Goal: Information Seeking & Learning: Check status

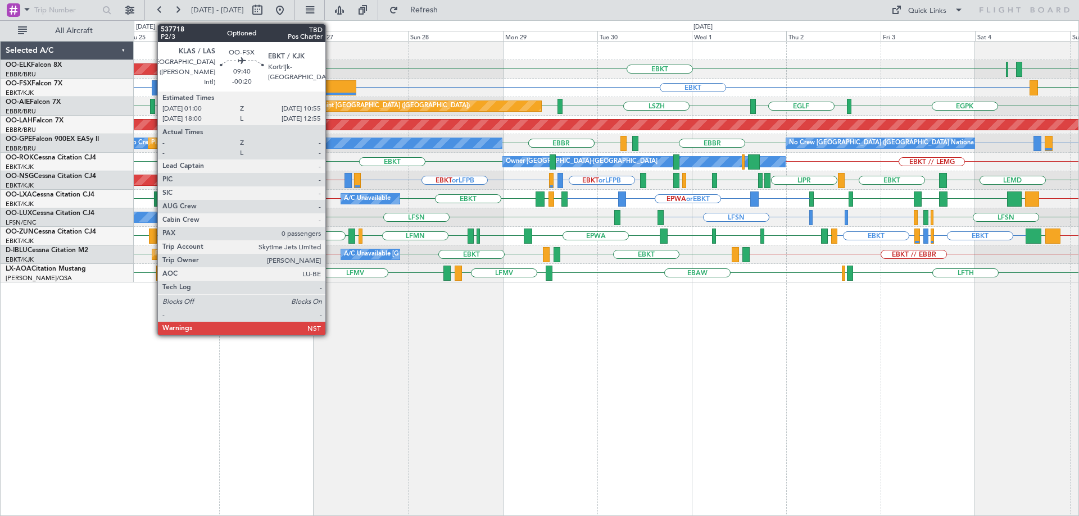
click at [330, 92] on div at bounding box center [336, 87] width 39 height 15
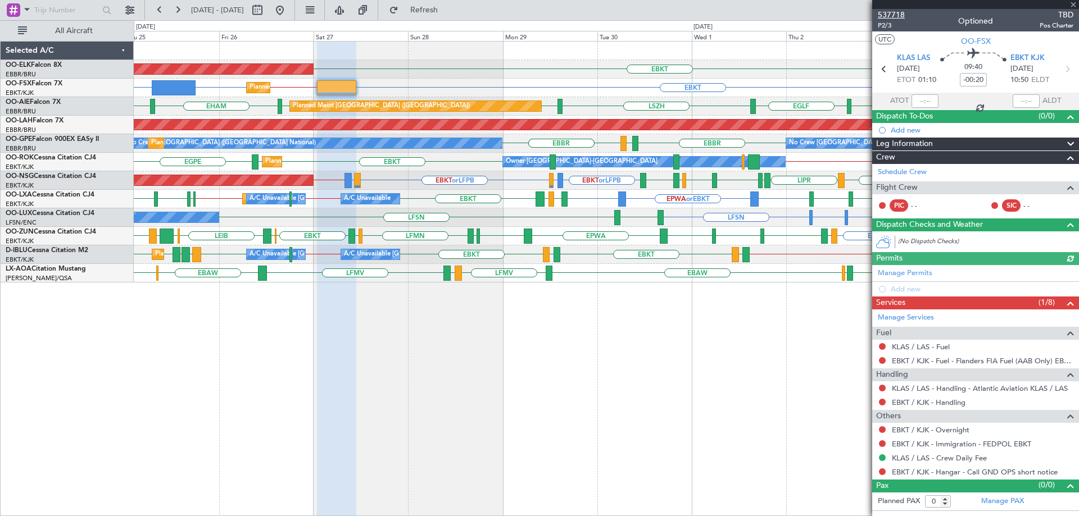
click at [893, 12] on span "537718" at bounding box center [891, 15] width 27 height 12
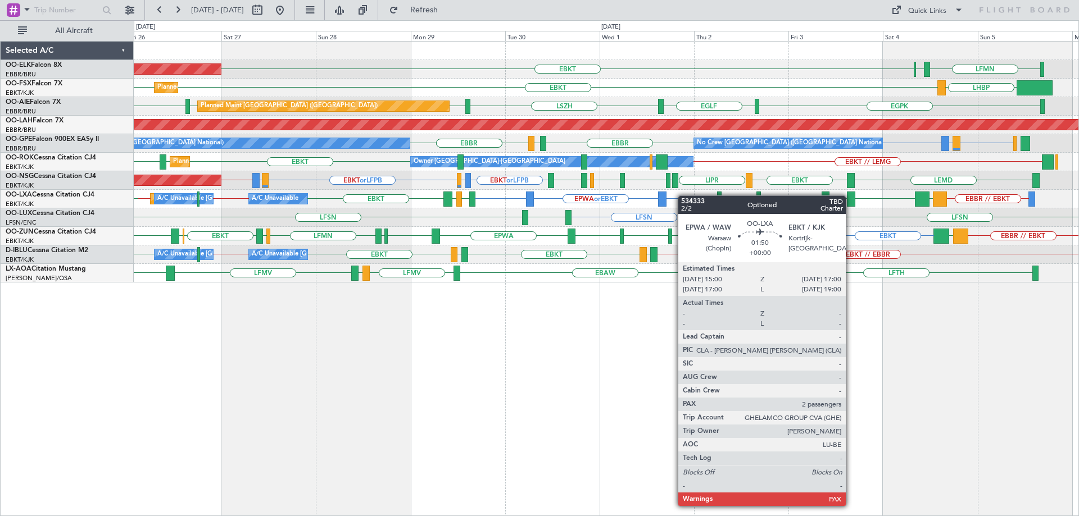
click at [665, 195] on div at bounding box center [662, 199] width 8 height 15
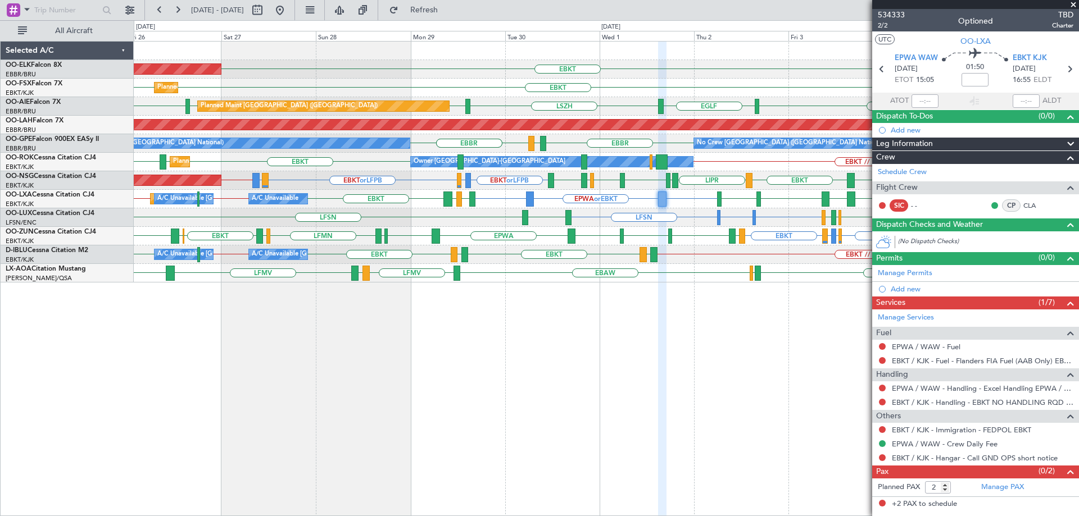
click at [1074, 4] on span at bounding box center [1073, 5] width 11 height 10
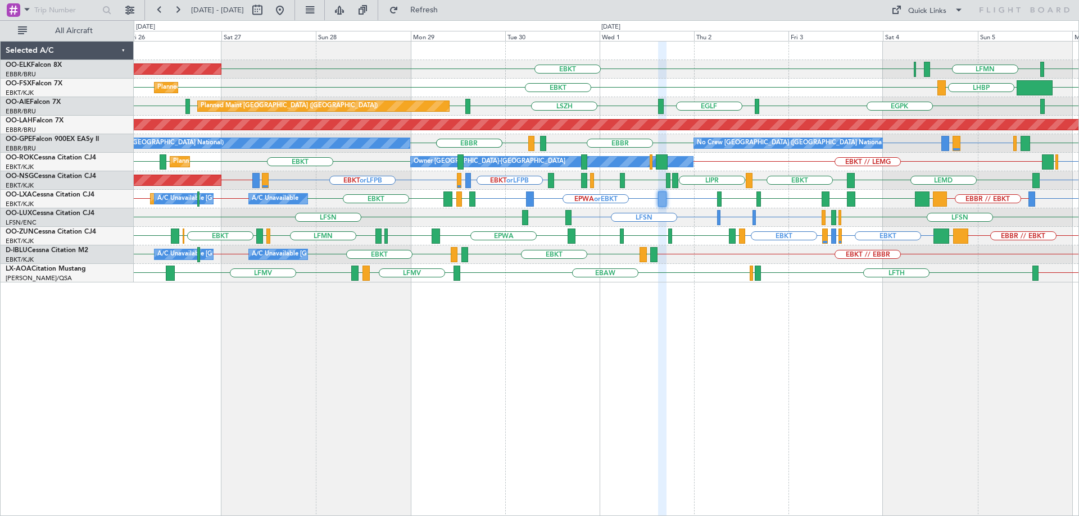
type input "0"
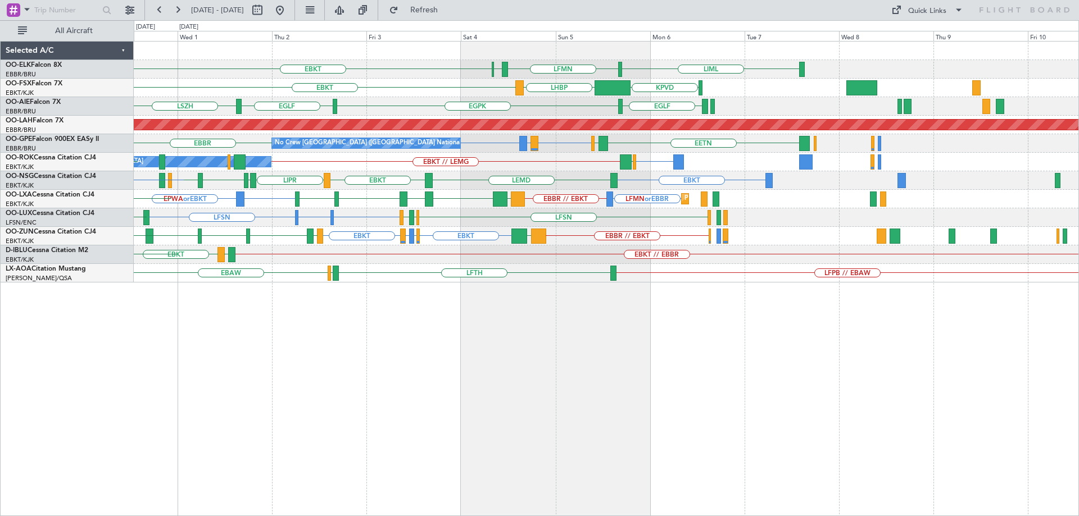
click at [577, 220] on div "LIML LFMN [GEOGRAPHIC_DATA] EBKT KPVD LHBP EBKT [GEOGRAPHIC_DATA] [GEOGRAPHIC_D…" at bounding box center [606, 162] width 945 height 241
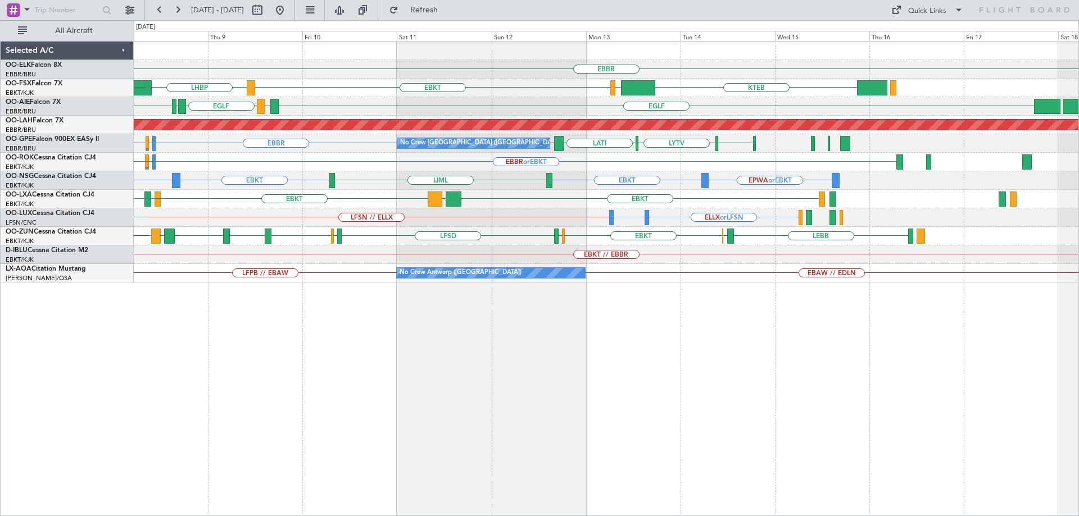
click at [456, 212] on div "LFSN // ELLX ELLX or LFSN EGBB or LFSN LFMN LFPB LFSN" at bounding box center [606, 218] width 945 height 19
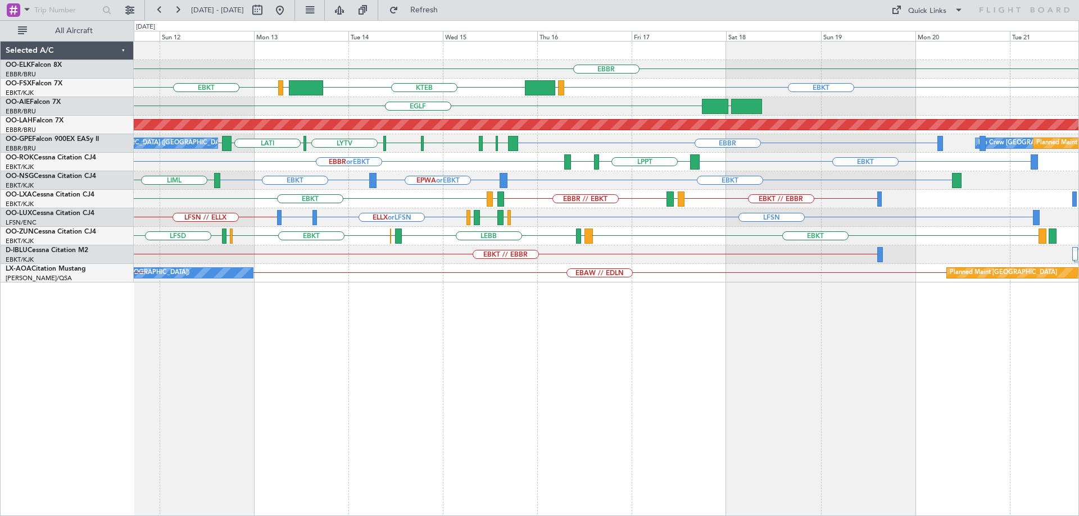
click at [454, 225] on div "EBBR EBKT EBKT LOWS KTEB LIMC LHBP [GEOGRAPHIC_DATA] [GEOGRAPHIC_DATA] LEMD [GE…" at bounding box center [606, 162] width 945 height 241
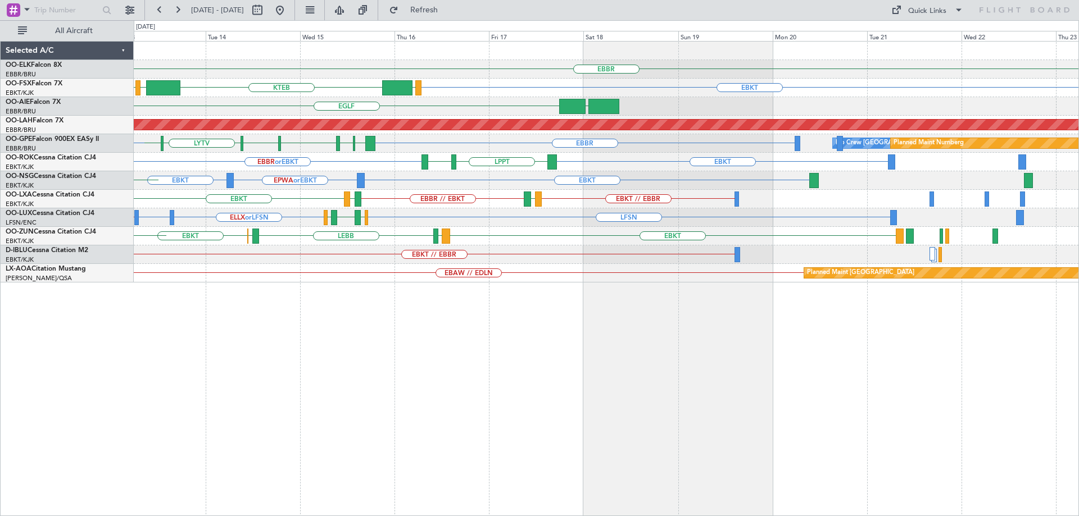
click at [416, 218] on div "LFSN LFSN // ELLX ELLX or LFSN EGBB or LFSN [GEOGRAPHIC_DATA] [GEOGRAPHIC_DATA]…" at bounding box center [606, 218] width 945 height 19
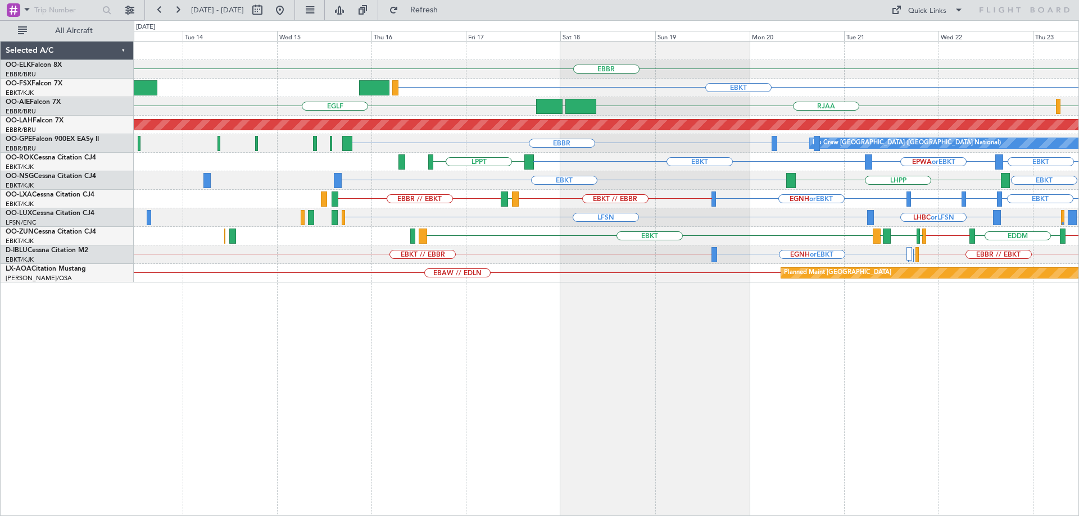
click at [778, 210] on div "LHBC or LFSN LFSN LEMG or LFSN LFPB or LFSN LFSN LFMN or LFSN LFSN" at bounding box center [606, 218] width 945 height 19
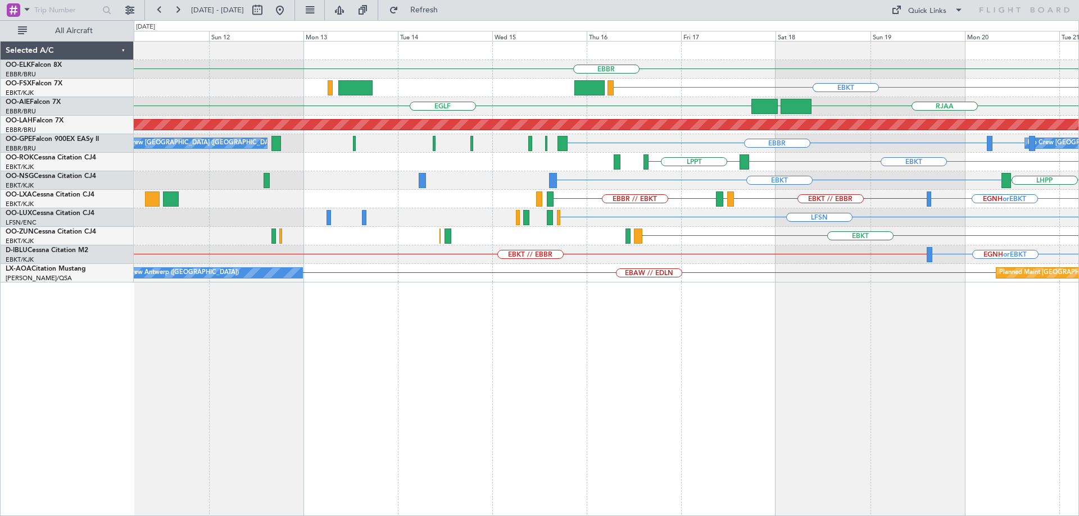
click at [879, 214] on div "LFSN LHBC or LFSN LFSN LFPB or LFSN LEMG or LFSN" at bounding box center [606, 218] width 945 height 19
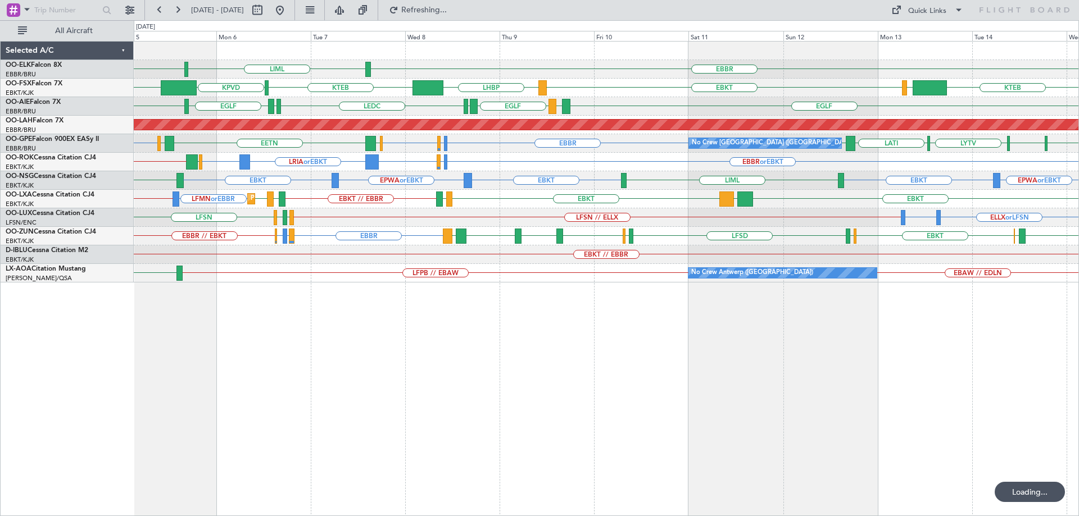
click at [890, 204] on div "Planned Maint Kortrijk-[GEOGRAPHIC_DATA] LFMN or EBBR EBBR // EBKT EBKT LGPA EB…" at bounding box center [606, 199] width 945 height 19
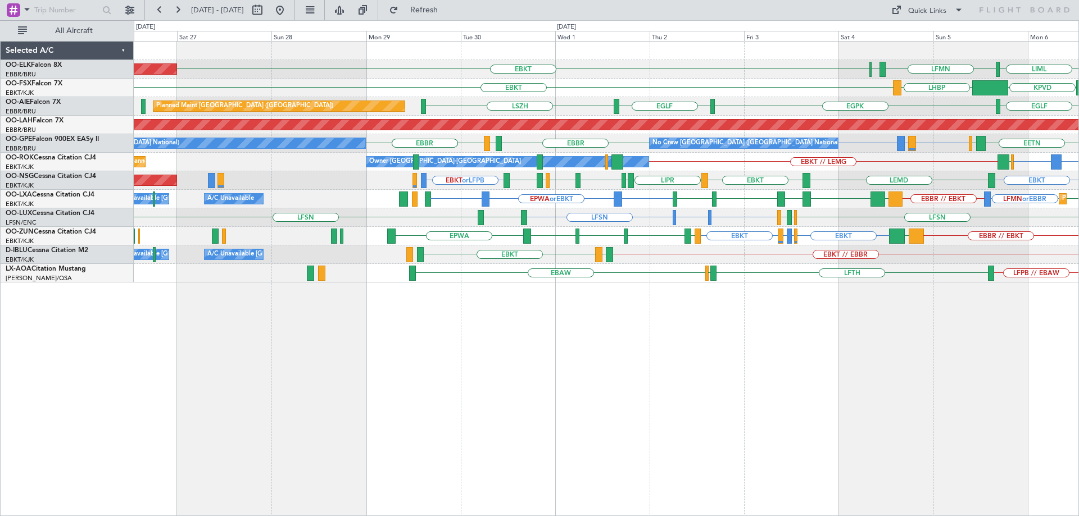
click at [907, 208] on div "LIML LFMN [GEOGRAPHIC_DATA] EBKT Planned Maint [GEOGRAPHIC_DATA]-[GEOGRAPHIC_DA…" at bounding box center [606, 162] width 945 height 241
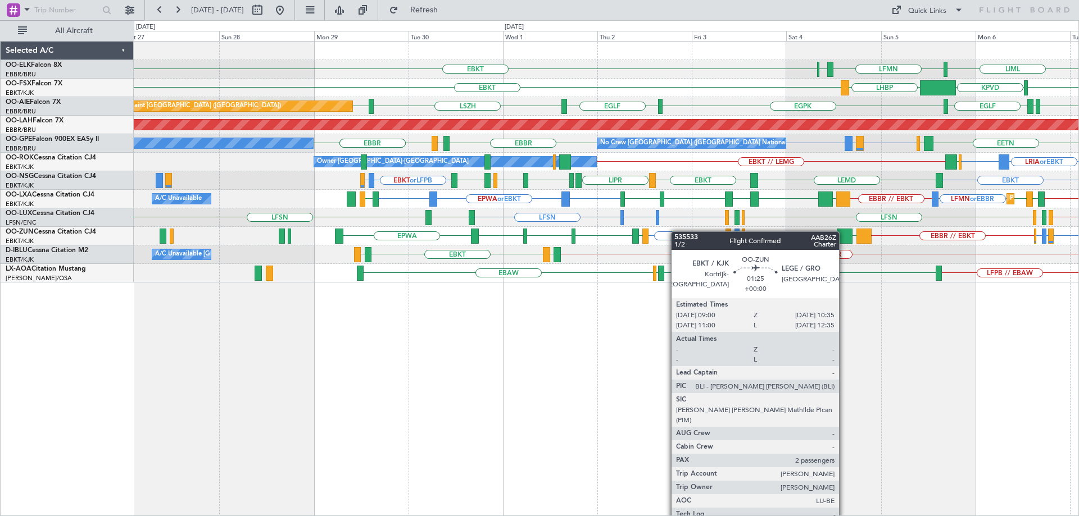
click at [622, 232] on div "EBKT LFPB or EBKT LFMN or EBKT EBKT LEGE EBKT EGNV EBKT EPWA GMMX EBBR // EBKT …" at bounding box center [606, 236] width 945 height 19
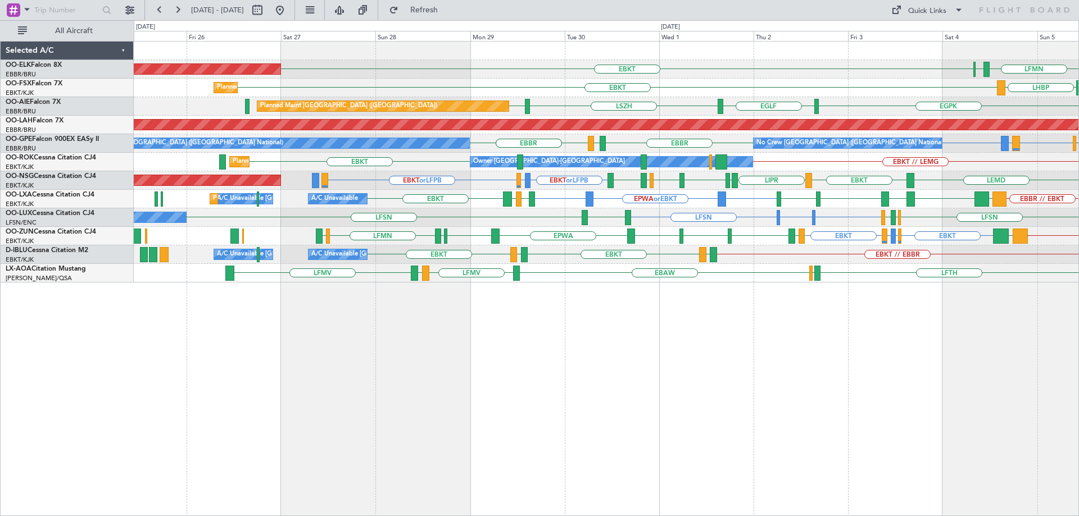
click at [646, 194] on div "EBKT Planned Maint [GEOGRAPHIC_DATA]-[GEOGRAPHIC_DATA] [GEOGRAPHIC_DATA] LFMN L…" at bounding box center [606, 162] width 945 height 241
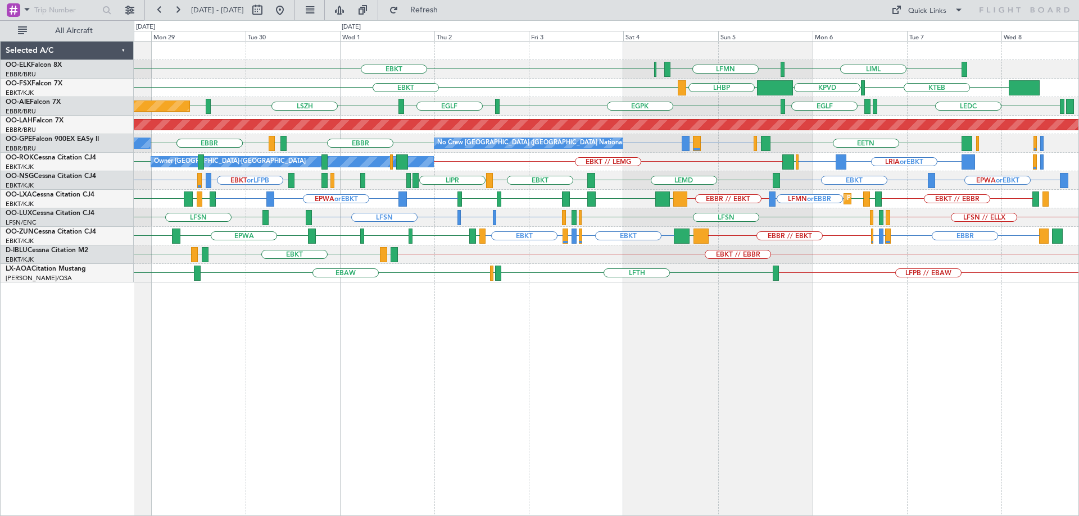
click at [686, 180] on div "EBKT or LFPB LIMJ or LFPB EBKT or LFPB EBKT LIPR EBKT EGNV LFPB EBBR LIME LEMD …" at bounding box center [606, 180] width 945 height 19
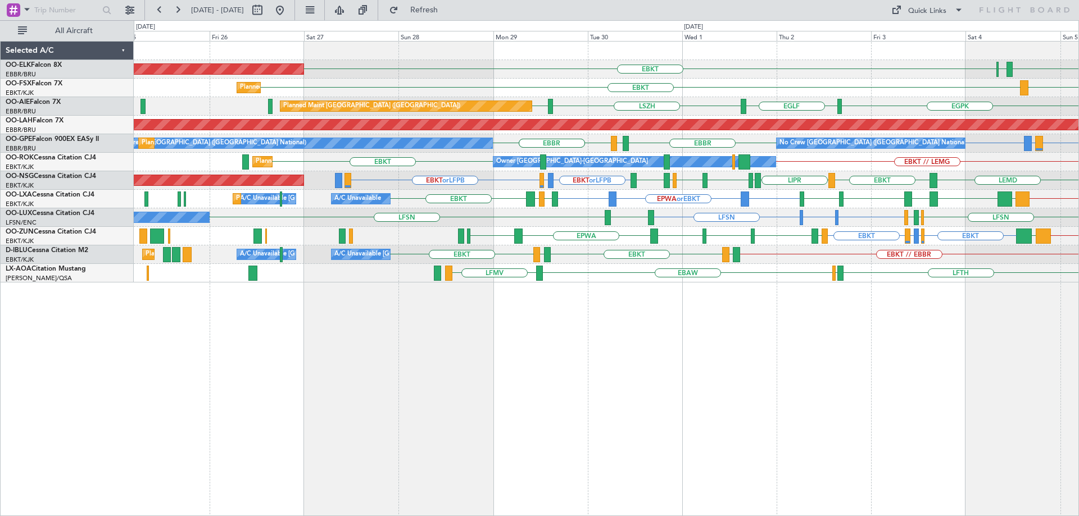
click at [817, 221] on div "LFSN LIMC or LFSN LFSN LFSN LFPB LFMN LFSN LEBL No Crew Nancy (Essey) LFPB LFMN…" at bounding box center [606, 218] width 945 height 19
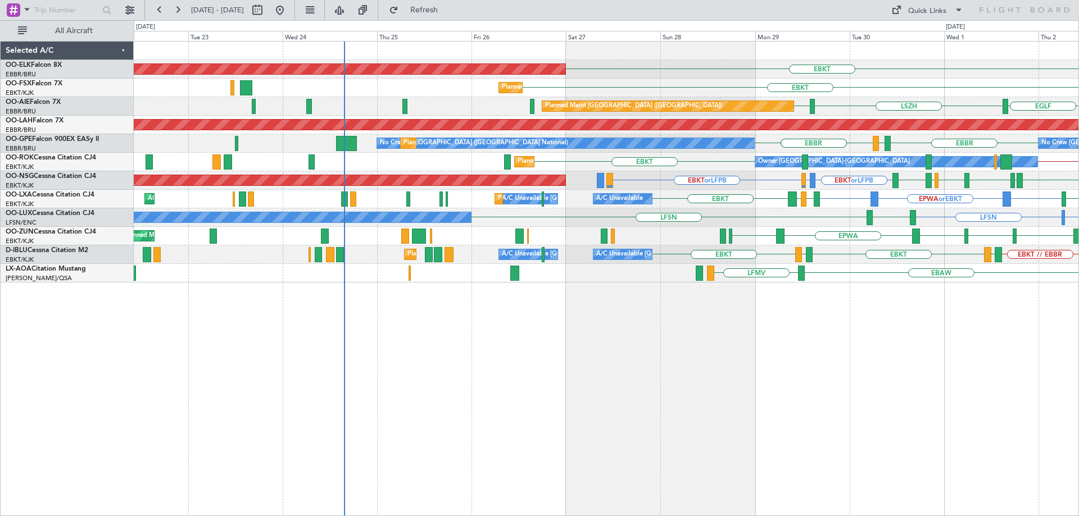
click at [533, 225] on div "LFSN LFSN LEBL No Crew Nancy (Essey) LIMC or LFSN LFSN LFMN LFPB LFSN" at bounding box center [606, 218] width 945 height 19
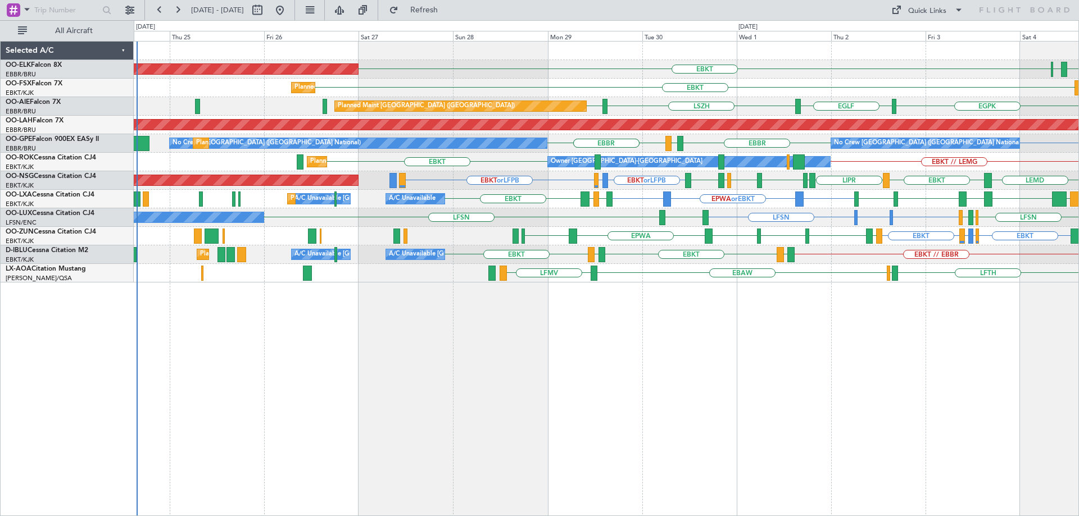
click at [712, 221] on div "LFSN LFSN LEBL No Crew Nancy (Essey) LIMC or LFSN LFSN LFMN LFPB LFSN LFPB LFMN…" at bounding box center [606, 218] width 945 height 19
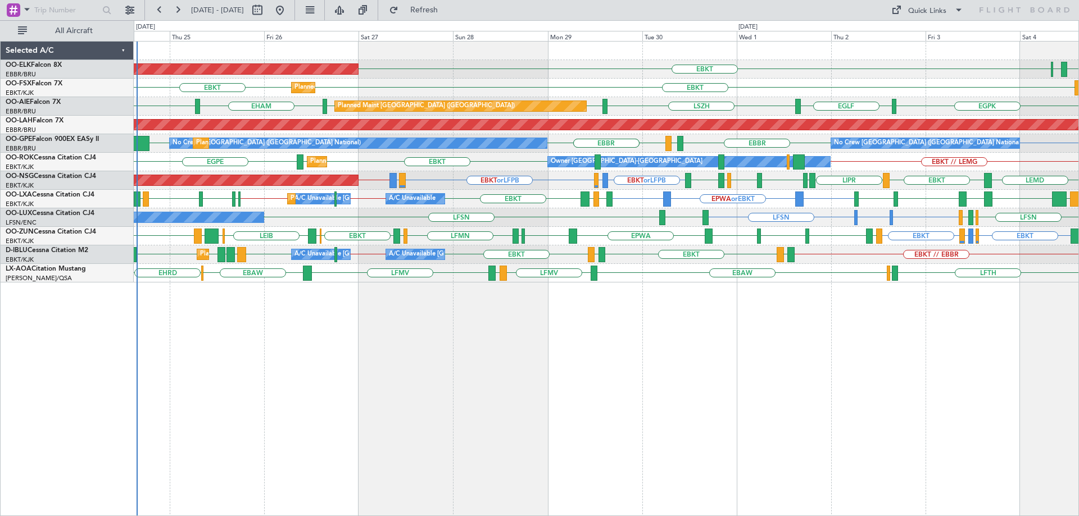
click at [641, 200] on div "A/C Unavailable A/C Unavailable Brussels (Brussels National) Planned Maint Kort…" at bounding box center [606, 199] width 945 height 19
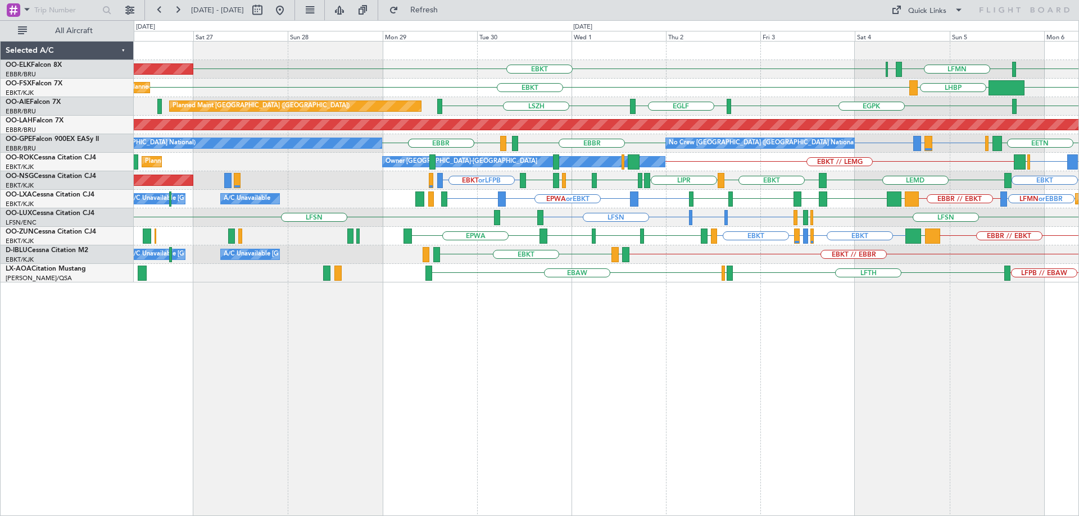
click at [340, 194] on div "LFMN or EBBR EBBR // EBKT EBKT EPWA or EBKT EBKT LGMK EBKT ESSB EBKT LSZM A/C U…" at bounding box center [606, 199] width 945 height 19
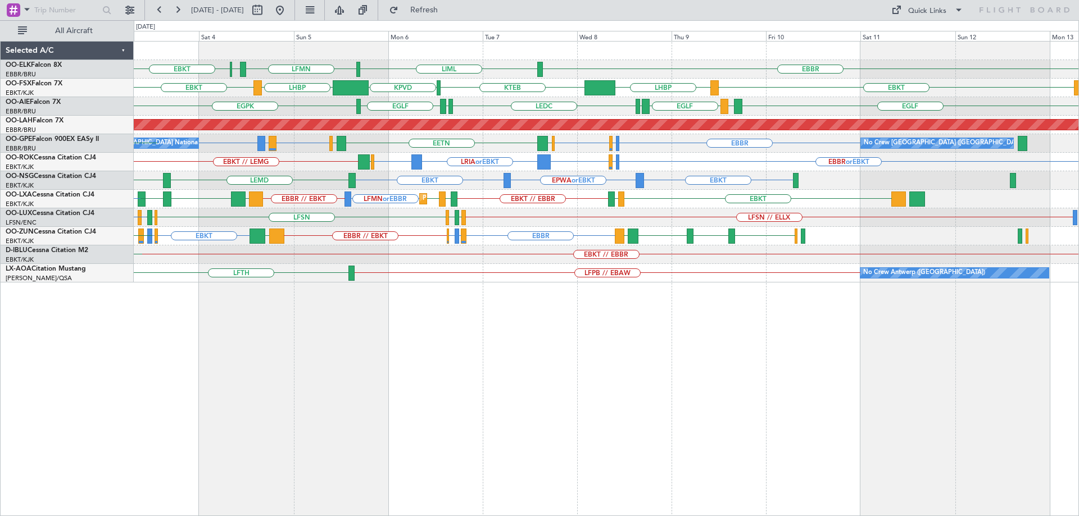
click at [379, 187] on div "LIML LFMN EBBR EBKT EBBR KPVD LHBP EBKT KTEB LHBP EBKT EGLF EGPK LEXJ LEDC LEMD…" at bounding box center [606, 162] width 945 height 241
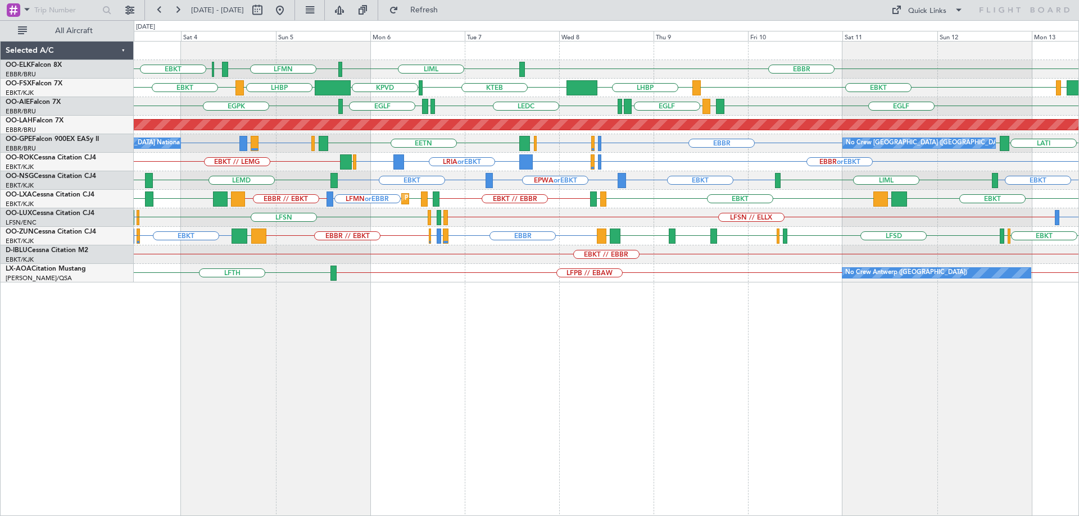
click at [955, 175] on div "EBBR LIML LFMN EBBR EBKT EBKT LIMC LHBP KTEB KPVD LHBP EBKT EGLF EGLF LEMD LEMD…" at bounding box center [606, 162] width 945 height 241
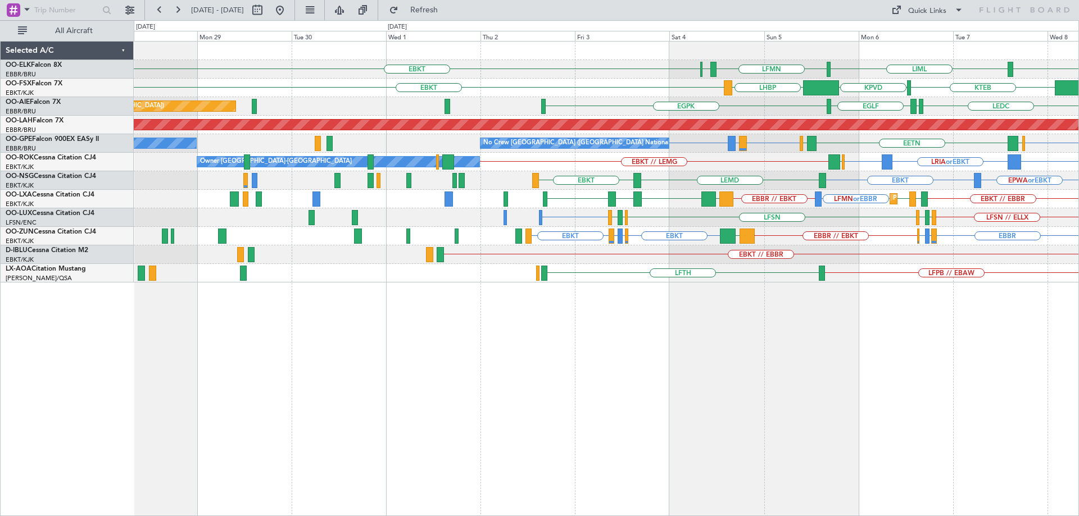
click at [803, 179] on div "EBBR LIML LFMN EBBR EBKT Planned Maint Kortrijk-Wevelgem KTEB KPVD LHBP EBKT Pl…" at bounding box center [606, 162] width 945 height 241
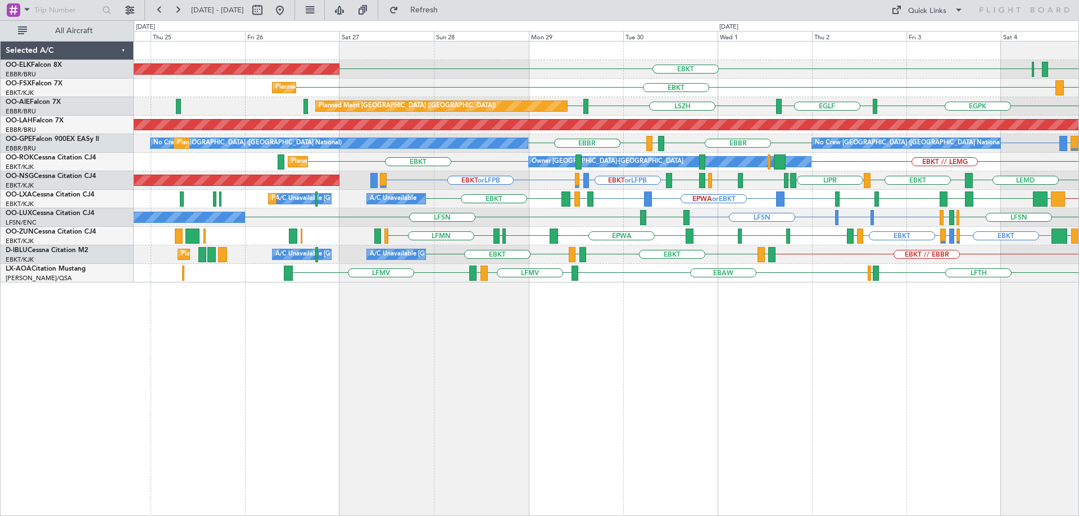
click at [695, 218] on div "EBKT Planned Maint Kortrijk-Wevelgem EBBR LFMN LIML EBKT Planned Maint Kortrijk…" at bounding box center [606, 162] width 945 height 241
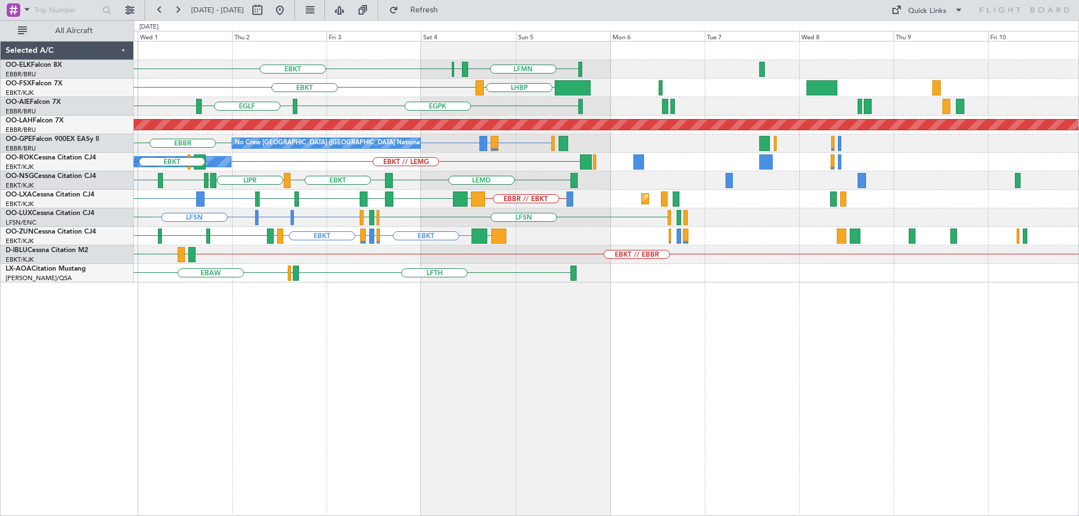
click at [368, 212] on div "LFSN LFSN LIMC or LFSN LFSN LFPB LFMN LEBL LFSN" at bounding box center [606, 218] width 945 height 19
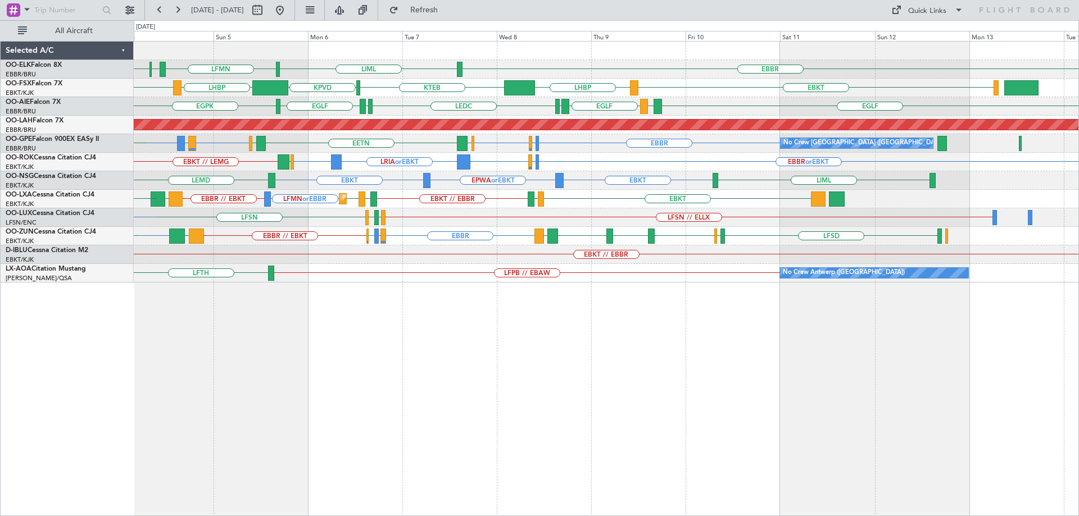
click at [500, 216] on div "LFSN // ELLX LFMN LFPB LFSN LFPB LFMN LFSN LIMC or LFSN LFSN" at bounding box center [606, 218] width 945 height 19
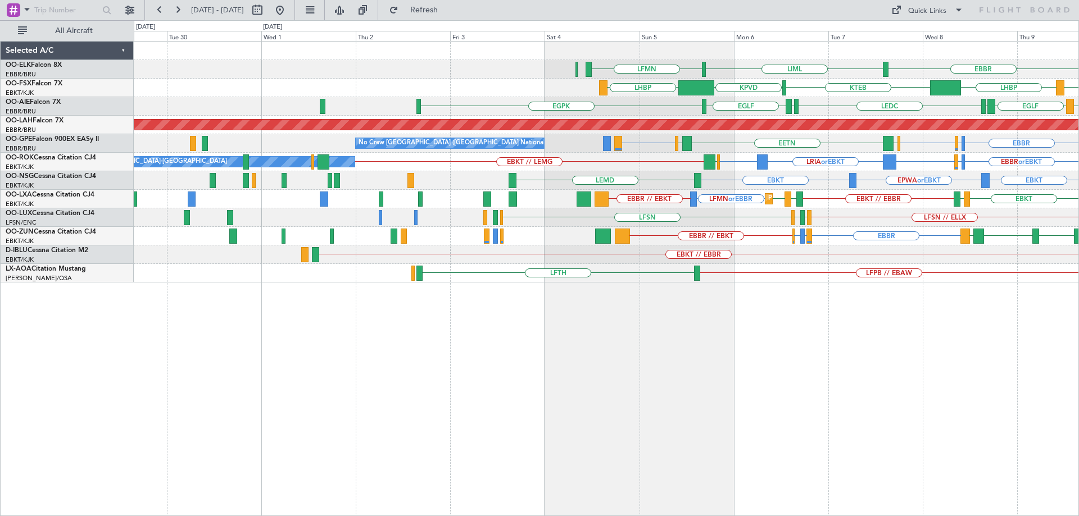
click at [736, 211] on div "EBBR LIML LFMN EBKT LHBP KTEB KPVD LHBP LEMD EGLF LEMD LEDC LEXJ EGLF EGPK EGLF…" at bounding box center [606, 162] width 945 height 241
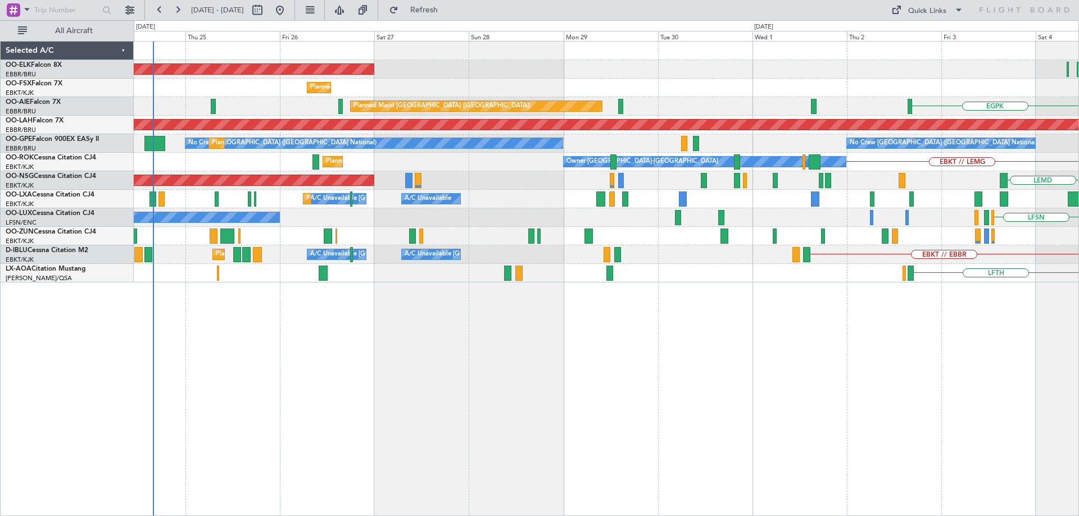
click at [801, 238] on div "Planned Maint Kortrijk-Wevelgem LFMN LIML Planned Maint Kortrijk-Wevelgem KTEB …" at bounding box center [606, 162] width 945 height 241
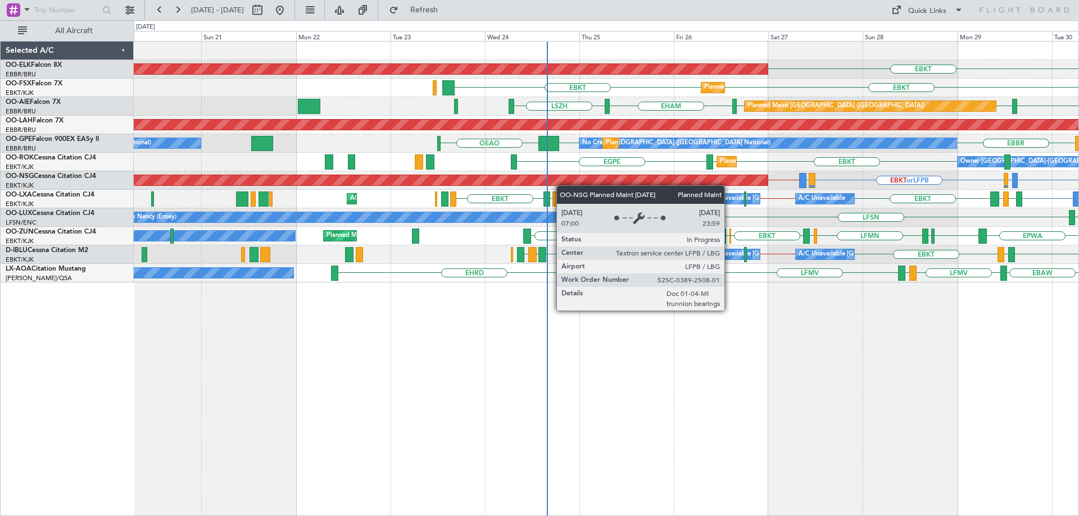
click at [573, 179] on div "Planned Maint Paris (Le Bourget) EBKT or LFPB LIMJ or LFPB EBKT or LFPB LIMJ or…" at bounding box center [606, 180] width 945 height 19
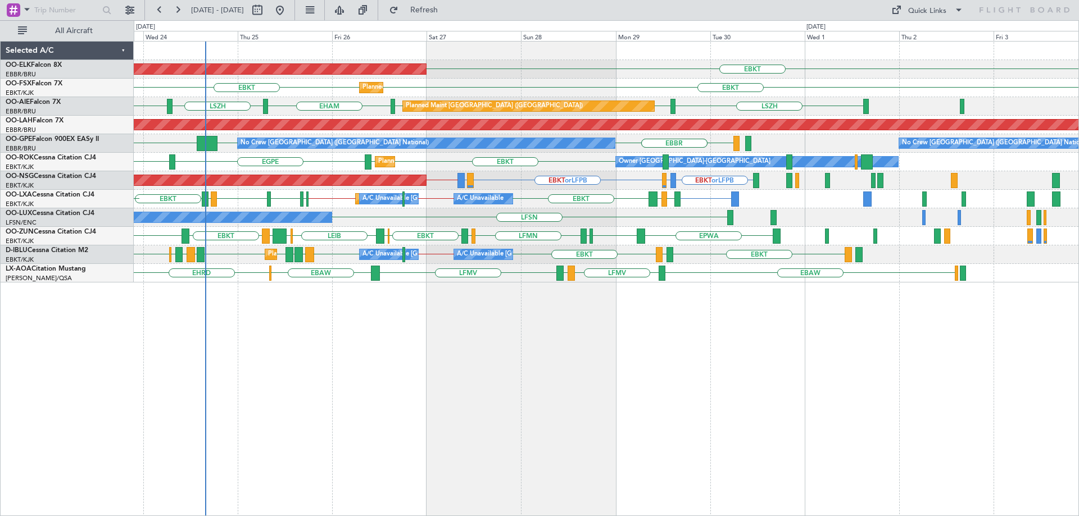
click at [590, 244] on div "LEIB LEPA ESKN EBKT EPMO EPWA EBKT LFPG LFMN LIPZ EBKT EBOS EBKT Planned Maint …" at bounding box center [606, 236] width 945 height 19
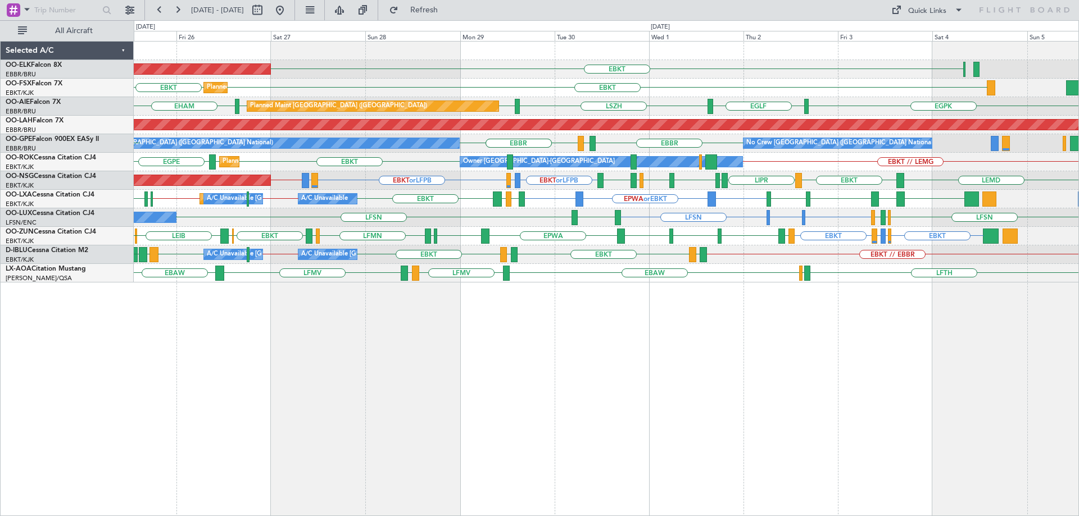
click at [762, 307] on div "Planned Maint Kortrijk-Wevelgem EBKT Planned Maint Kortrijk-Wevelgem EBKT EBKT …" at bounding box center [606, 278] width 945 height 475
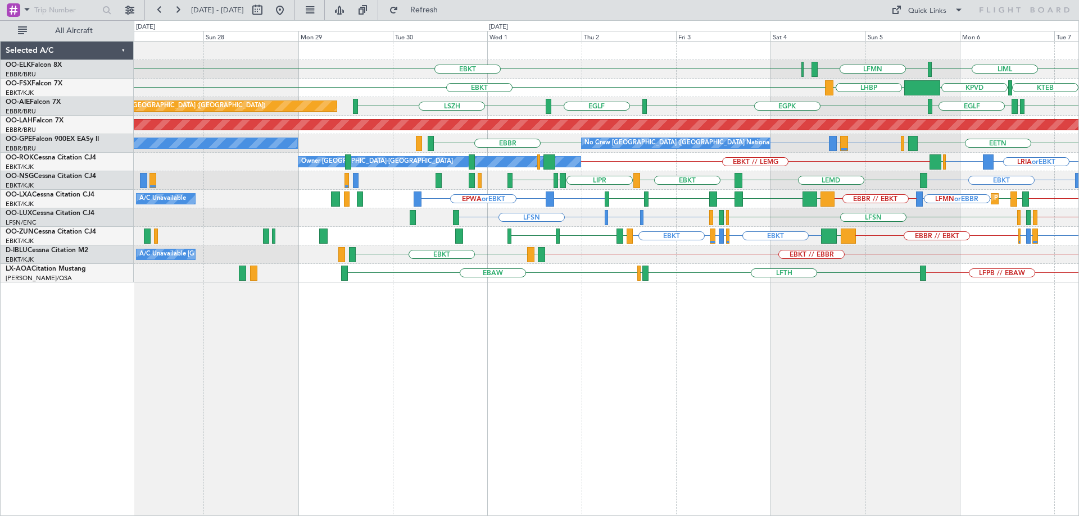
click at [674, 212] on div "LIML LFMN EBBR EBKT EBBR Planned Maint Kortrijk-Wevelgem KTEB KPVD LHBP EBKT Pl…" at bounding box center [606, 162] width 945 height 241
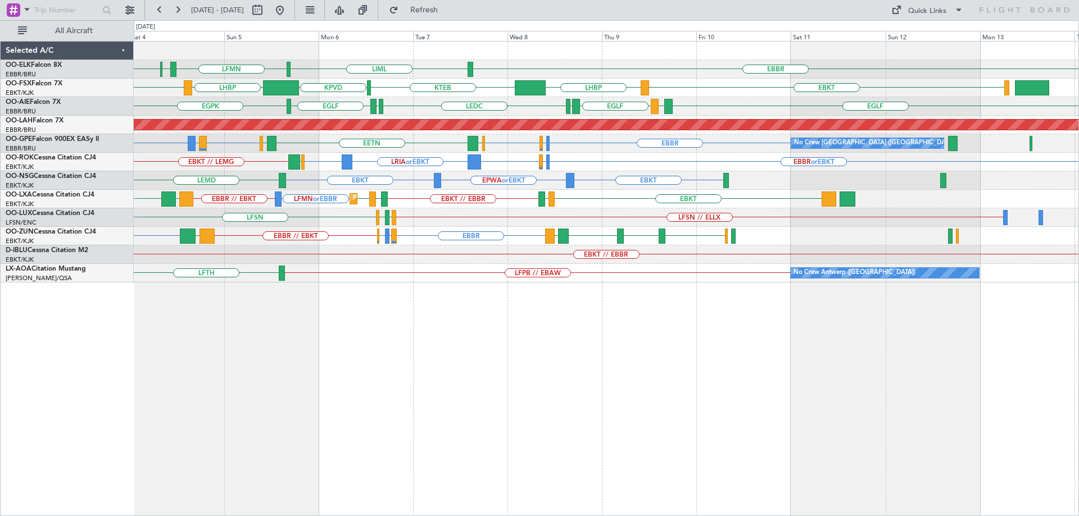
click at [593, 257] on div "EBKT // EBBR" at bounding box center [606, 255] width 945 height 19
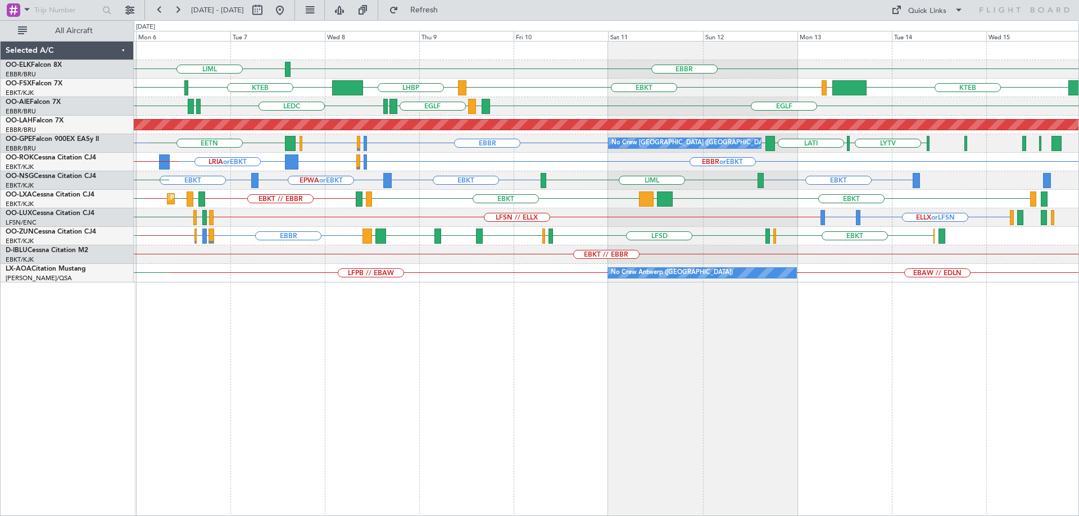
click at [450, 208] on div "Planned Maint Kortrijk-Wevelgem LFMN or EBBR EBKT LGPA EBKT LFTH EBKT // EBBR L…" at bounding box center [606, 199] width 945 height 19
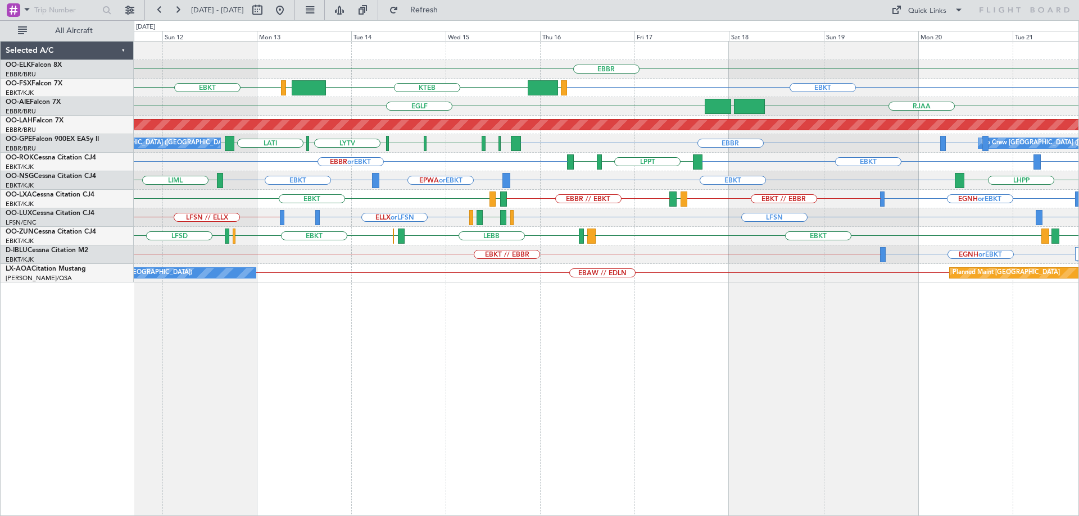
click at [1079, 224] on html "11 Oct 2025 - 21 Oct 2025 Refresh Quick Links All Aircraft EBBR EBKT LOWS KTEB …" at bounding box center [539, 258] width 1079 height 516
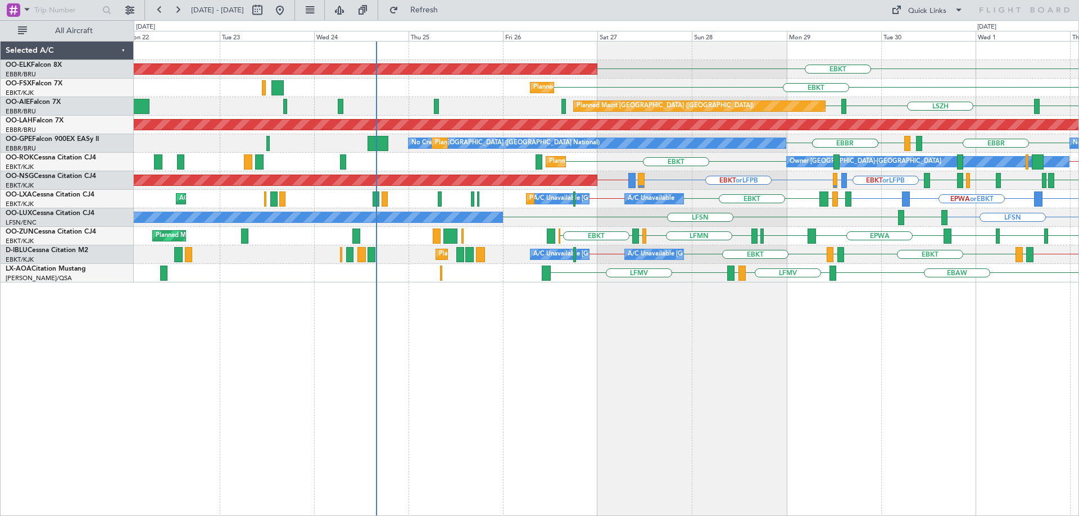
click at [814, 247] on div "EBKT Planned Maint Kortrijk-Wevelgem LFMN EBBR EBKT Planned Maint Kortrijk-Weve…" at bounding box center [606, 162] width 945 height 241
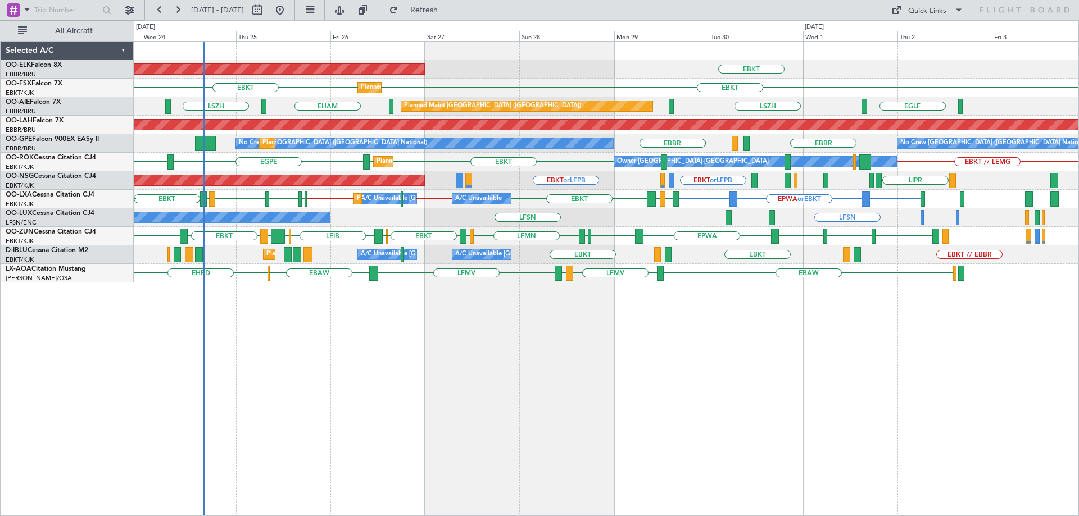
click at [707, 229] on div "EBKT Planned Maint Kortrijk-Wevelgem EBKT EBKT Planned Maint Kortrijk-Wevelgem …" at bounding box center [606, 162] width 945 height 241
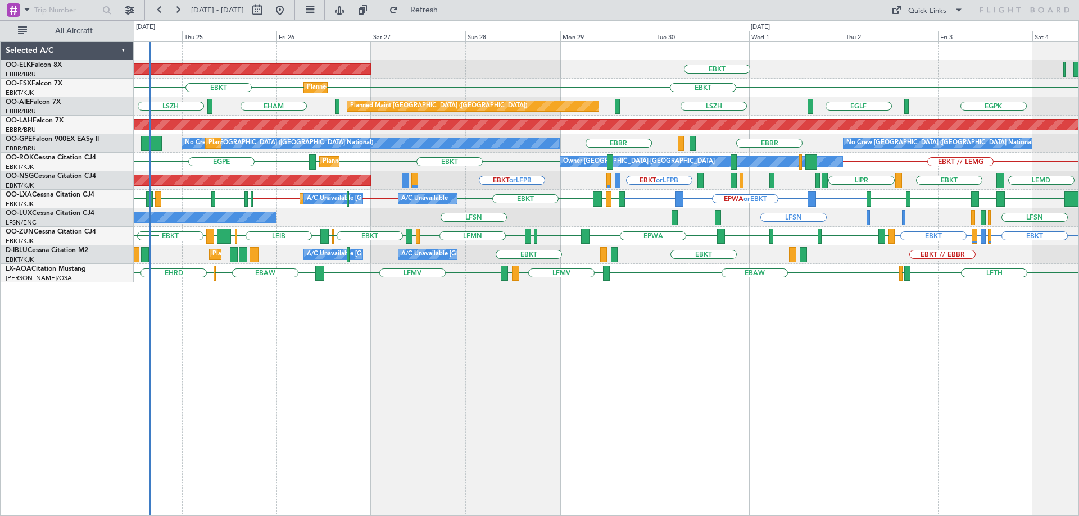
click at [169, 261] on div "EBKT // EBBR LFTH EBKT LFTH EBKT EBBR // EBKT EBBR EPMO EHEH LFMN LFMN EHEH A/C…" at bounding box center [606, 255] width 945 height 19
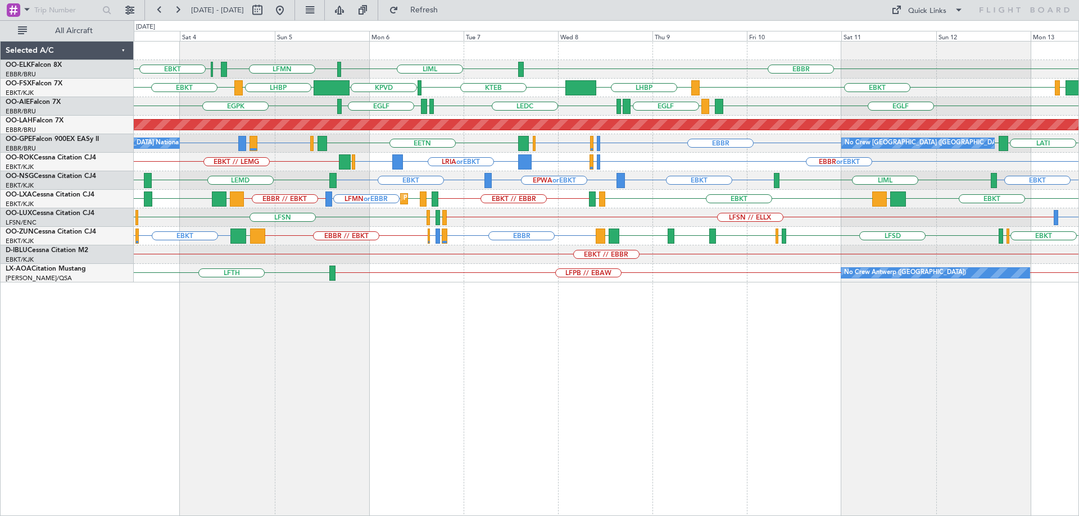
click at [618, 211] on div "LFSN // ELLX EGBB or LFSN LFMN LFPB LFSN LFPB" at bounding box center [606, 218] width 945 height 19
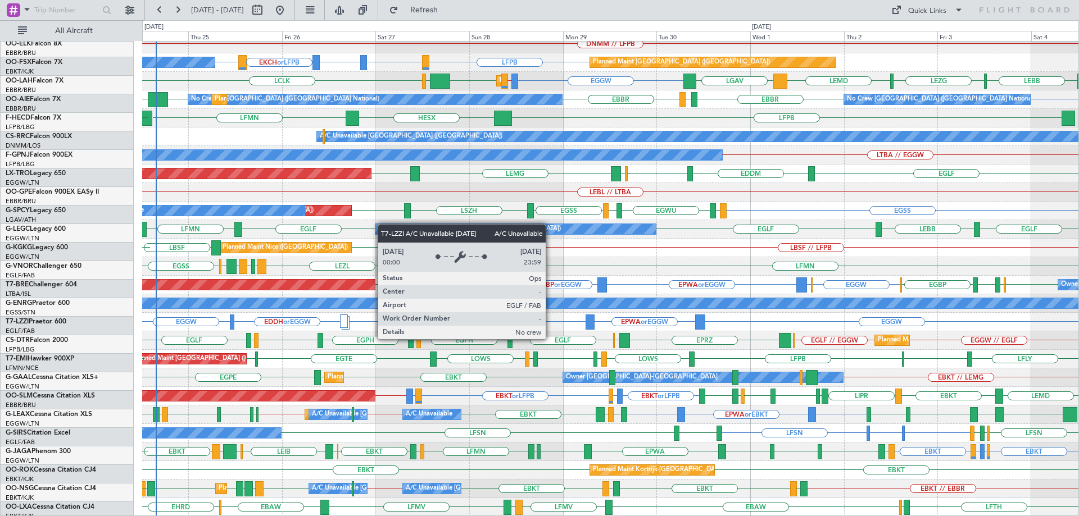
click at [379, 212] on div "EGTK EGLC LTBA LFPB LFPB LFPB LFPB KBOS Planned Maint Paris (Le Bourget) No Cre…" at bounding box center [610, 192] width 936 height 649
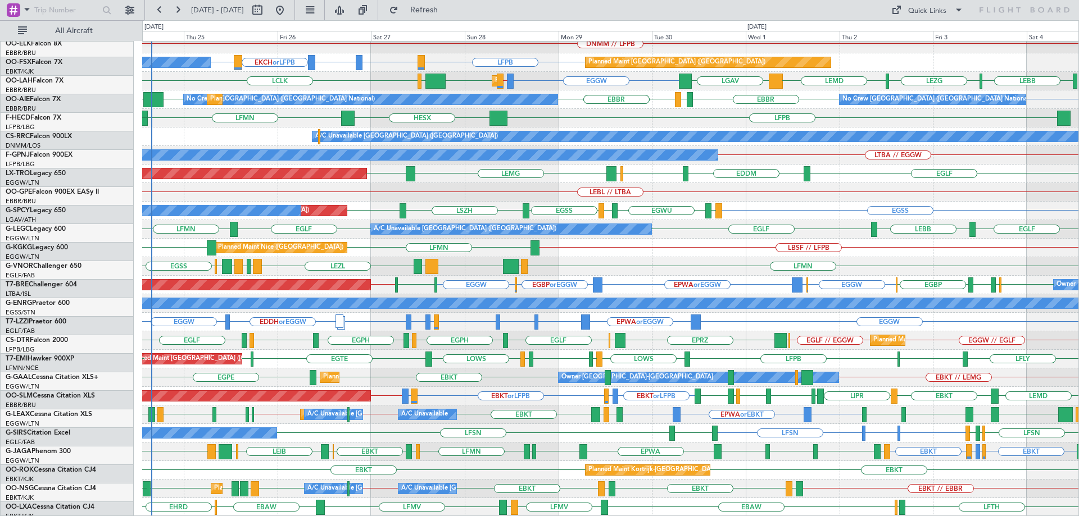
scroll to position [174, 0]
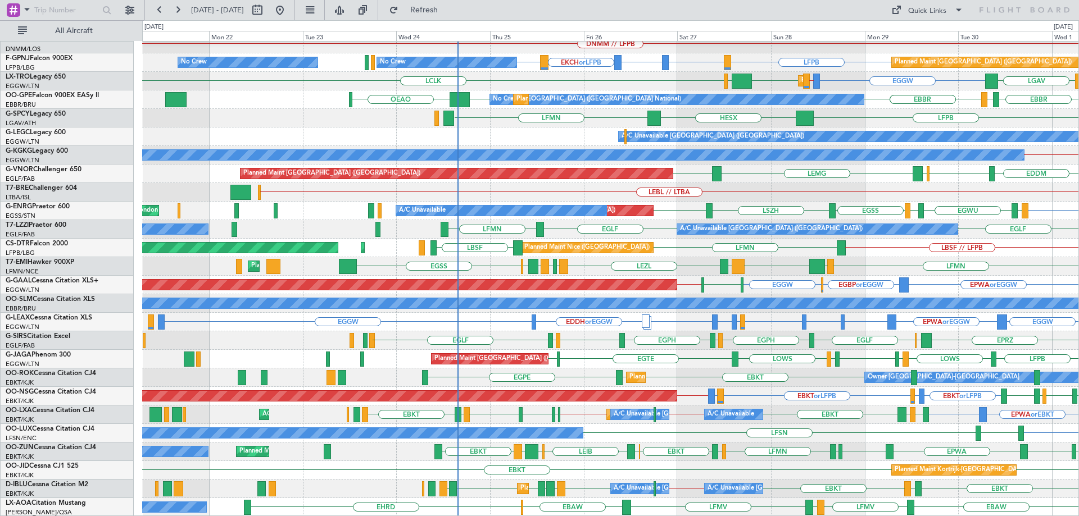
click at [711, 252] on div "Planned Maint Nice (Côte d'Azur Airport) LBSF // LFPB LFMN LBSF Planned Maint S…" at bounding box center [610, 248] width 936 height 19
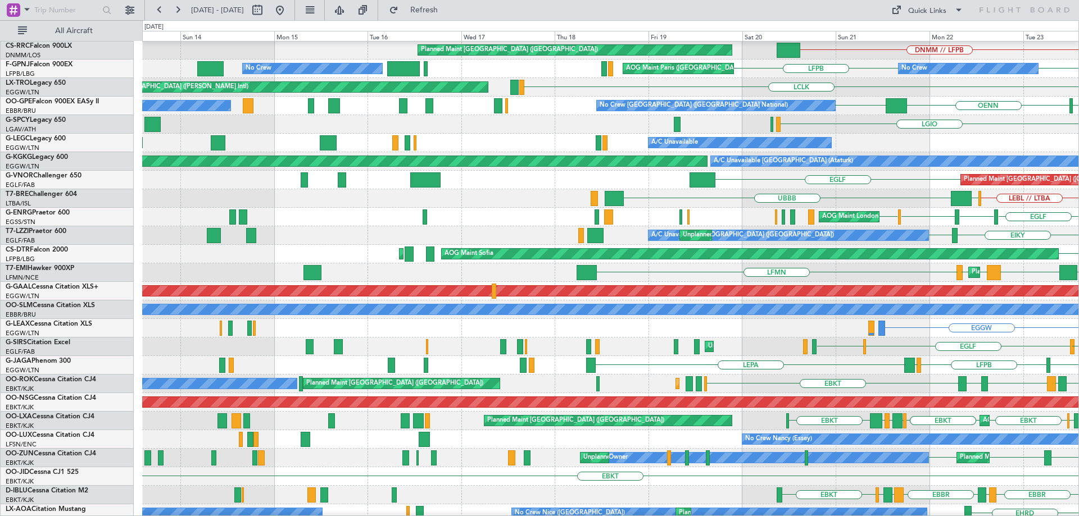
click at [504, 319] on div "EGGW EDDH or EGGW" at bounding box center [610, 328] width 936 height 19
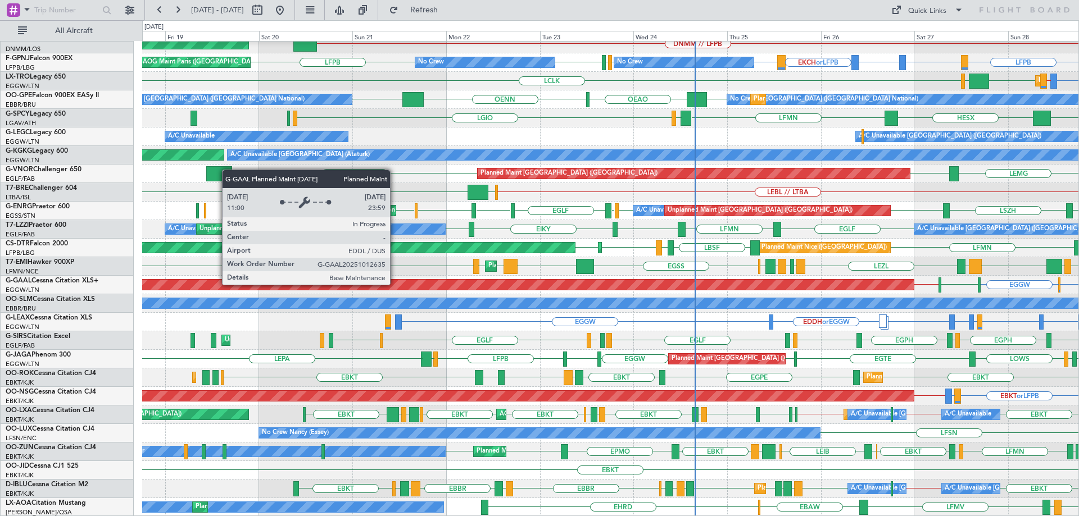
click at [847, 283] on div "Planned Maint Dusseldorf" at bounding box center [59, 285] width 1707 height 10
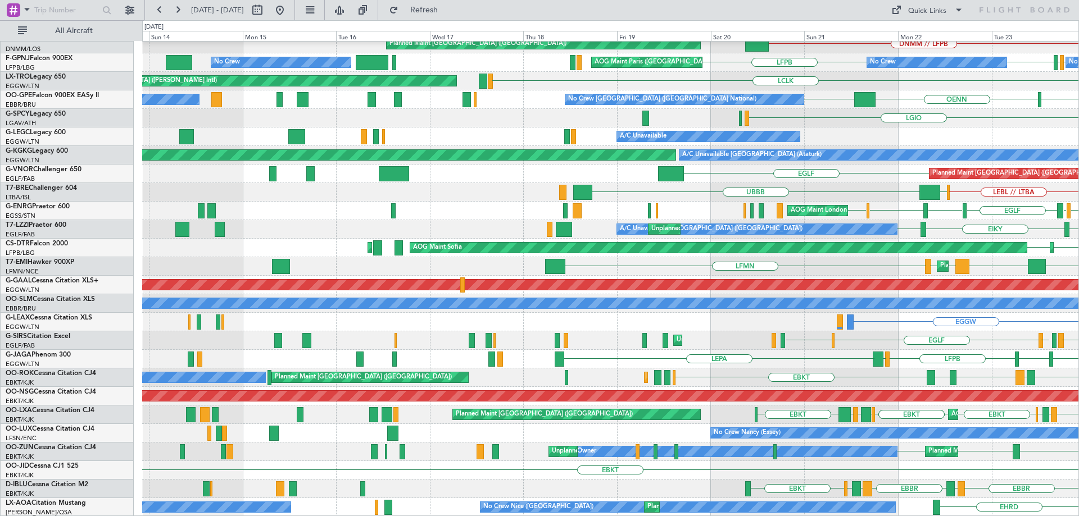
click at [329, 238] on div "No Crew Planned Maint Paris (Le Bourget) No Crew LIRA LFPB LFPB KBOS LFPB No Cr…" at bounding box center [610, 192] width 936 height 649
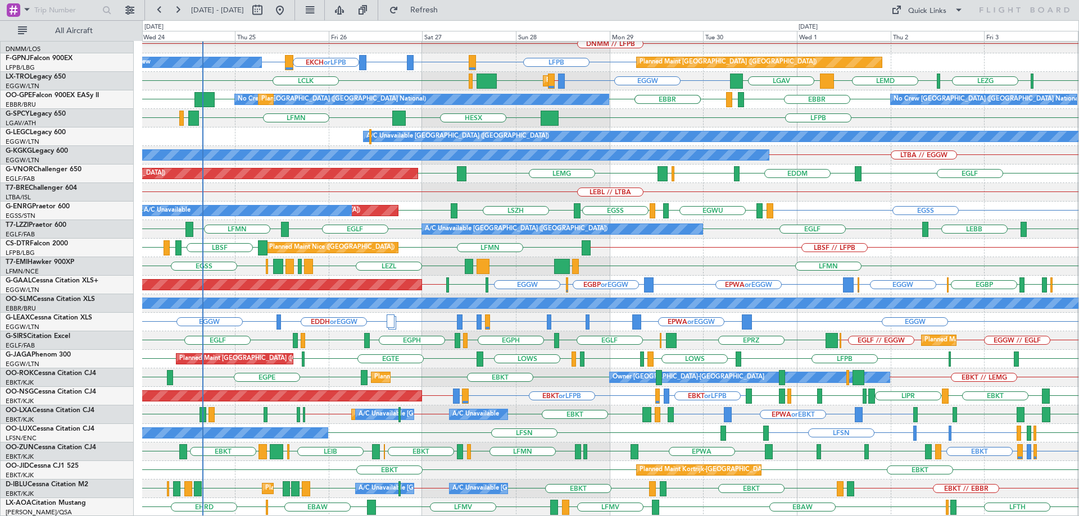
click at [457, 221] on div "Planned Maint Paris (Le Bourget) No Crew No Crew No Crew EGTK EGLC LTBA LFPB LF…" at bounding box center [610, 192] width 936 height 649
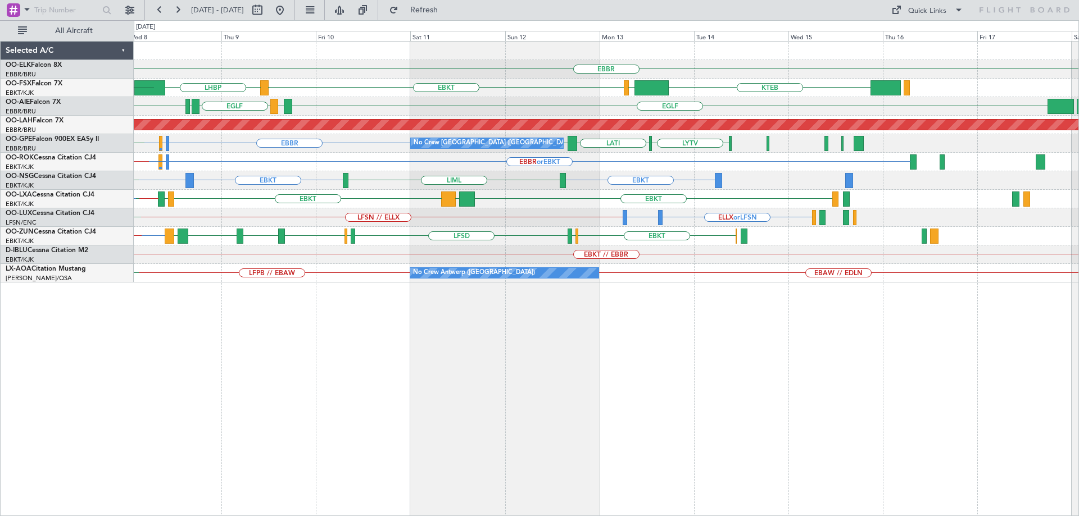
click at [340, 258] on div "EBBR LIML LFMN EBKT LHBP KTEB KTEB LIMC KPVD [GEOGRAPHIC_DATA] LEMD [GEOGRAPHIC…" at bounding box center [606, 162] width 945 height 241
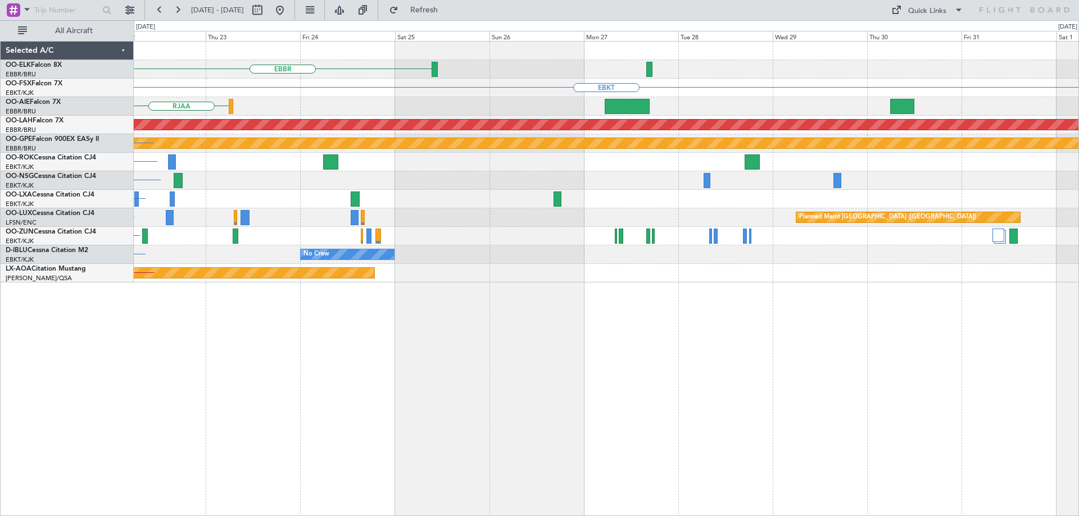
click at [369, 205] on div "EGNH or EBKT" at bounding box center [606, 199] width 945 height 19
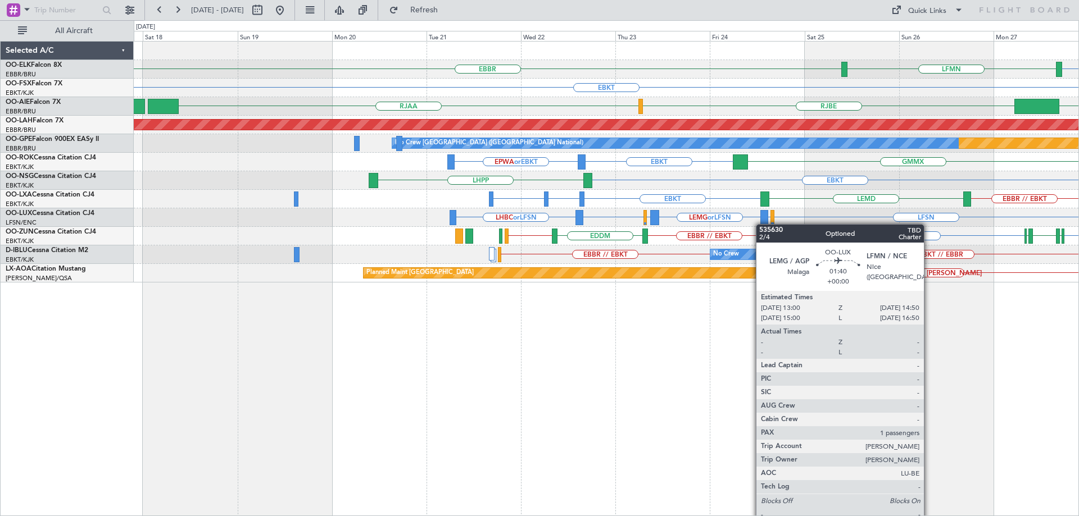
click at [762, 224] on div at bounding box center [763, 217] width 7 height 15
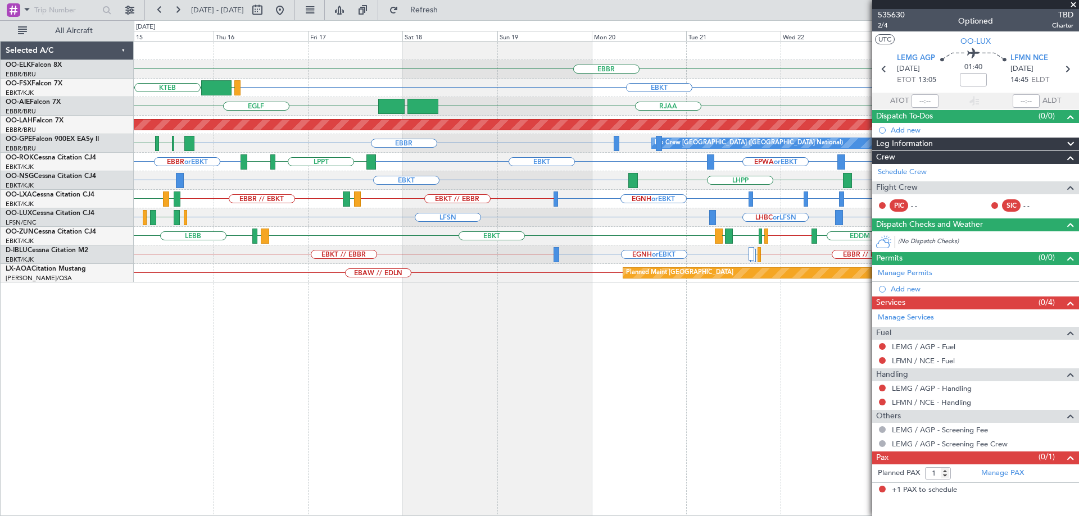
click at [1073, 2] on div at bounding box center [975, 4] width 207 height 9
click at [1071, 5] on span at bounding box center [1073, 5] width 11 height 10
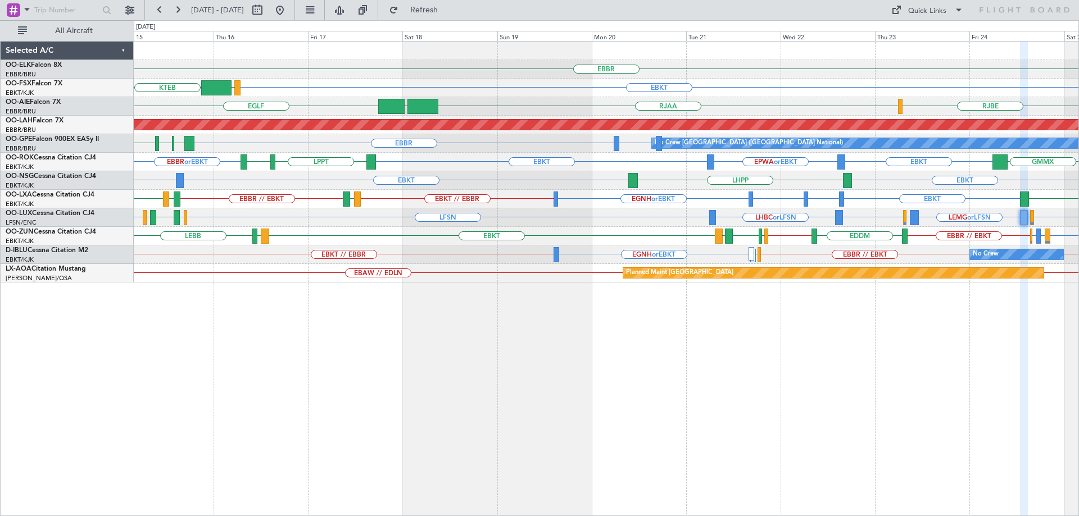
type input "0"
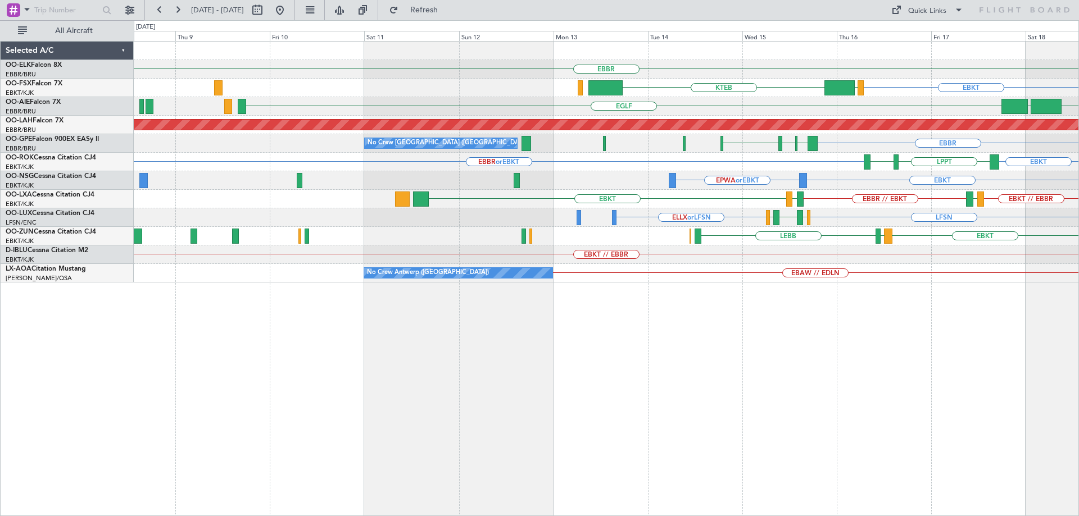
click at [1079, 169] on html "[DATE] - [DATE] Refresh Quick Links All Aircraft [GEOGRAPHIC_DATA] EBKT LOWS KT…" at bounding box center [539, 258] width 1079 height 516
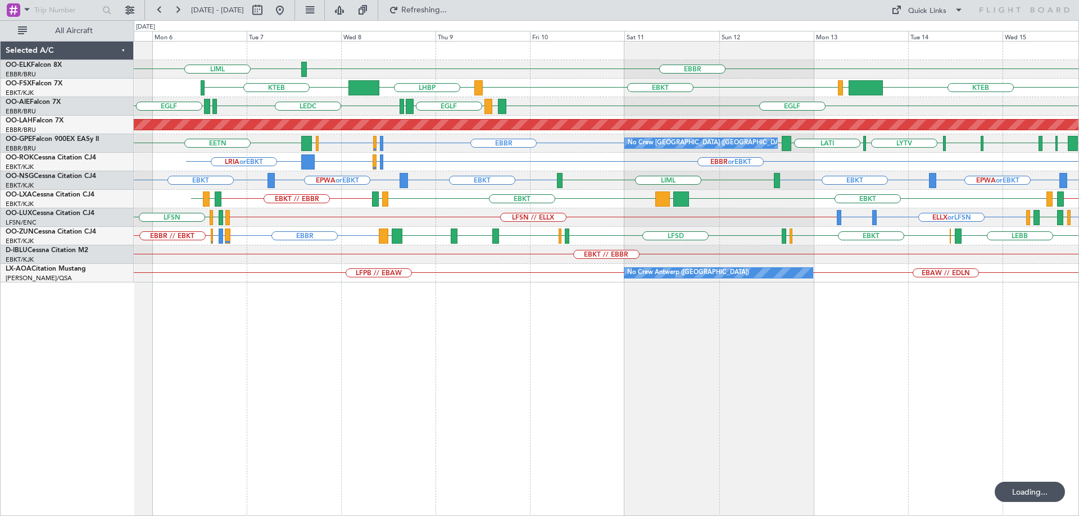
click at [439, 203] on div "EBBR LIML EBKT LHBP KTEB KTEB LIMC [GEOGRAPHIC_DATA] LEMD [GEOGRAPHIC_DATA] LEM…" at bounding box center [606, 162] width 945 height 241
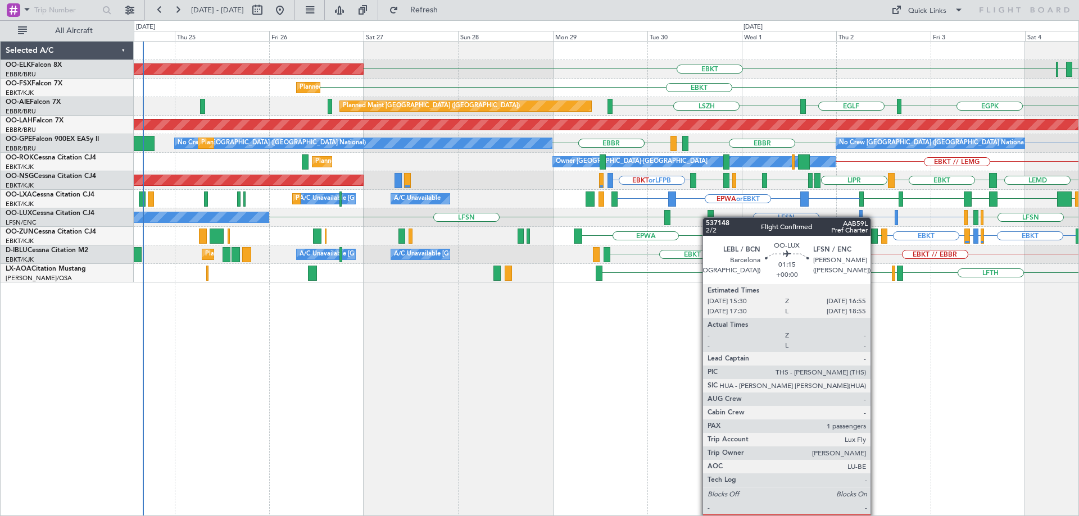
click at [709, 217] on div "EBKT LFMN [GEOGRAPHIC_DATA] Planned Maint [GEOGRAPHIC_DATA]-[GEOGRAPHIC_DATA] L…" at bounding box center [606, 162] width 945 height 241
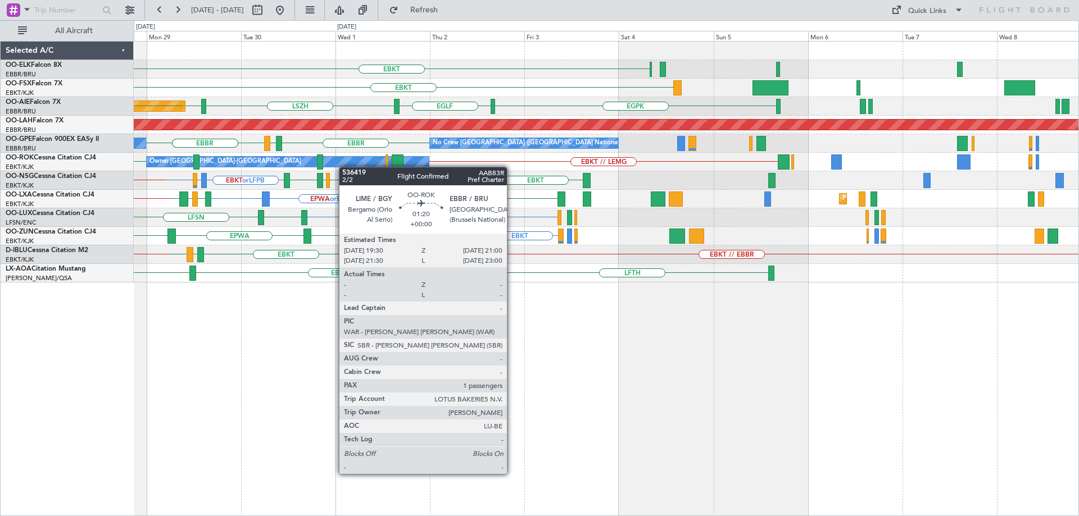
click at [314, 168] on div "EBKT EBKT // LEMG Owner [GEOGRAPHIC_DATA]-[GEOGRAPHIC_DATA] Planned Maint [GEOG…" at bounding box center [606, 162] width 945 height 19
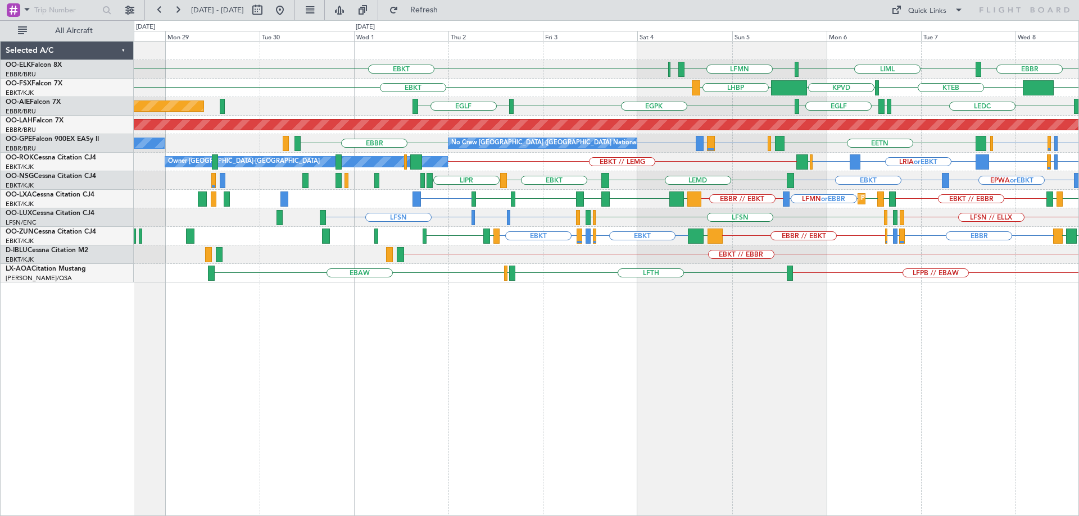
click at [548, 252] on div "EBKT [GEOGRAPHIC_DATA] LIML LFMN [GEOGRAPHIC_DATA] Planned Maint [GEOGRAPHIC_DA…" at bounding box center [606, 162] width 945 height 241
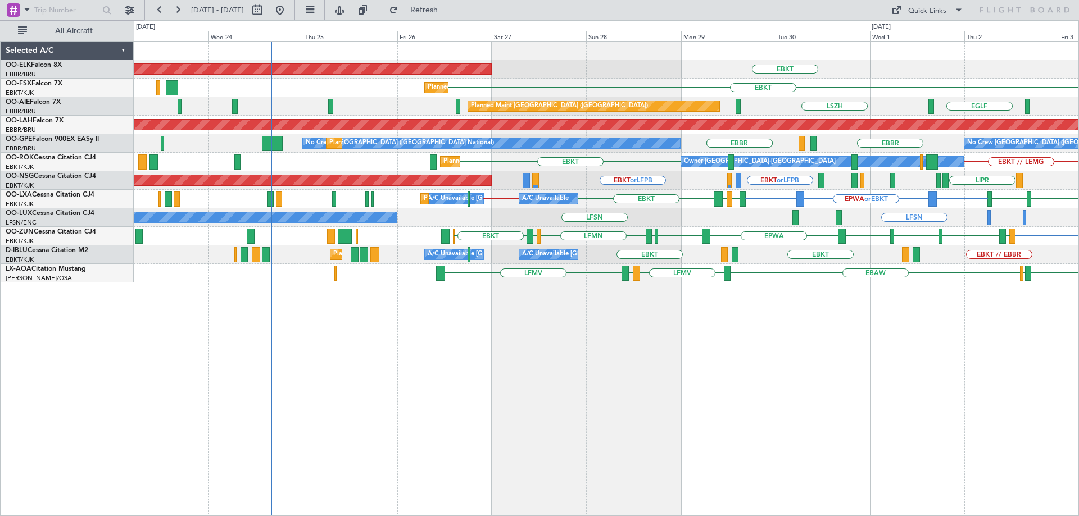
click at [647, 220] on div "LFSN LFSN LIMC or LFSN LEBL LFSN No Crew [PERSON_NAME] ([PERSON_NAME]) LFMN LFP…" at bounding box center [606, 218] width 945 height 19
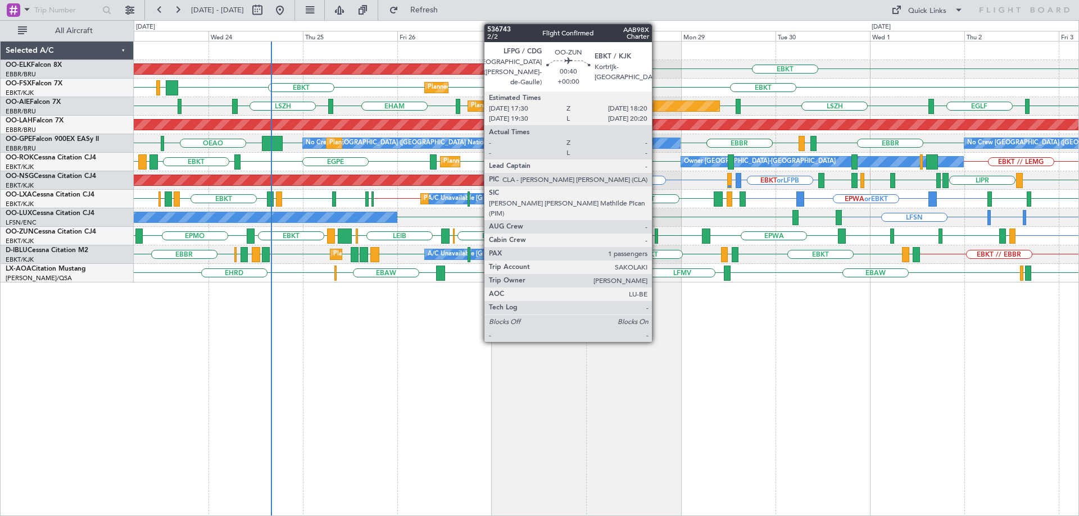
click at [386, 260] on div "Planned Maint Kortrijk-[GEOGRAPHIC_DATA] EBKT Planned Maint [GEOGRAPHIC_DATA]-[…" at bounding box center [606, 162] width 945 height 241
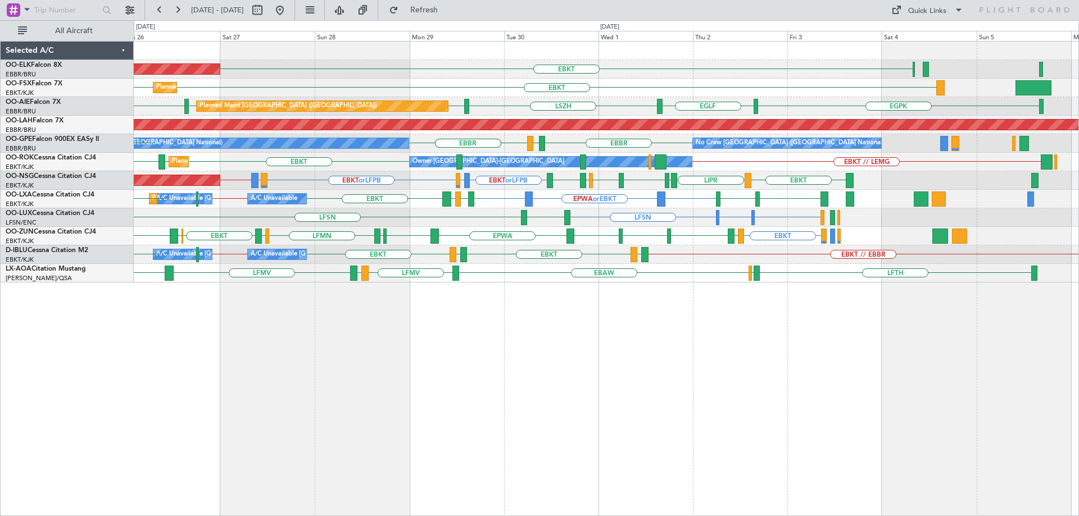
click at [442, 289] on div "Planned Maint Kortrijk-[GEOGRAPHIC_DATA] EBKT Planned Maint [GEOGRAPHIC_DATA]-[…" at bounding box center [606, 278] width 945 height 475
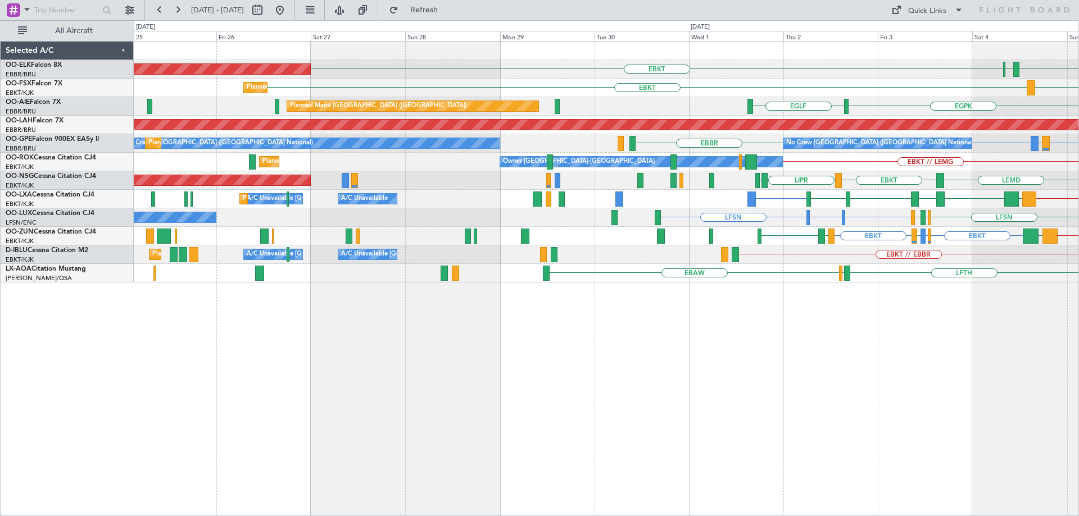
click at [931, 270] on div "EBAW LFTH LFPB LFPB // EBAW" at bounding box center [606, 273] width 945 height 19
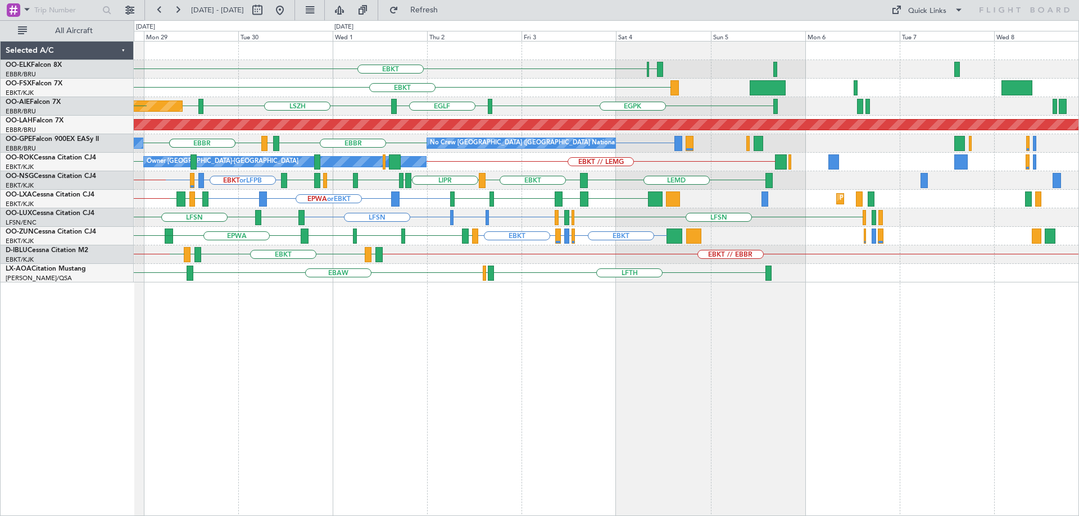
click at [521, 264] on div "EBKT [GEOGRAPHIC_DATA] Planned Maint [GEOGRAPHIC_DATA]-[GEOGRAPHIC_DATA] EBKT P…" at bounding box center [606, 162] width 945 height 241
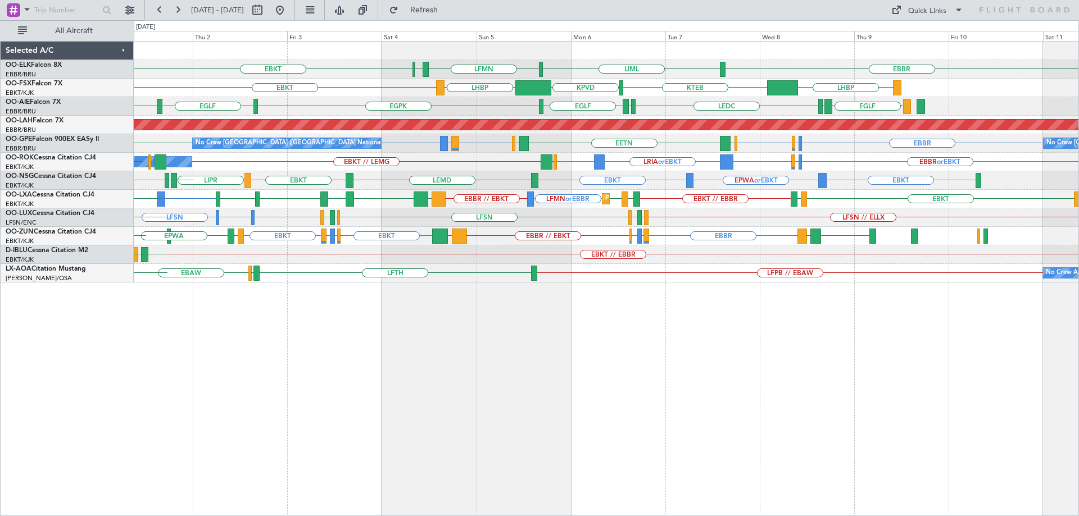
click at [607, 241] on div "EBBR LIML LFMN [GEOGRAPHIC_DATA] EBKT LHBP KTEB KPVD LHBP EBKT [GEOGRAPHIC_DATA…" at bounding box center [606, 162] width 945 height 241
